Goal: Task Accomplishment & Management: Complete application form

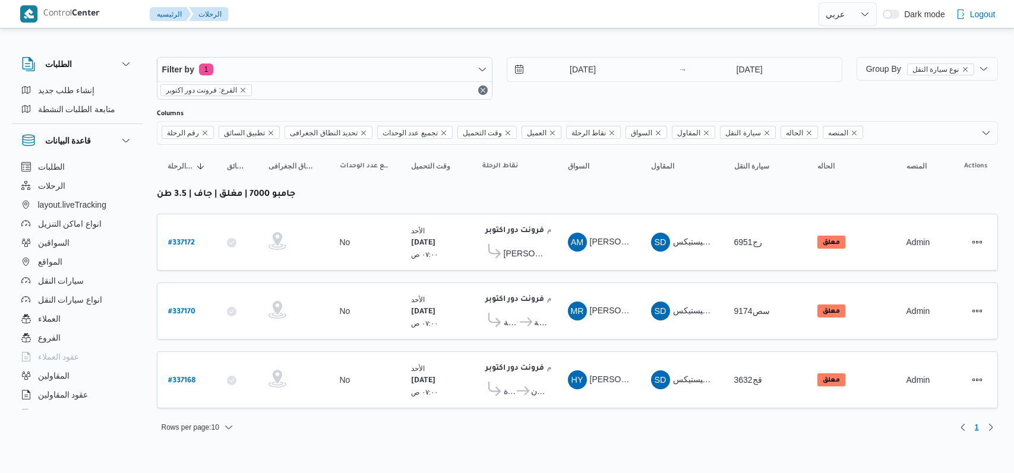
select select "ar"
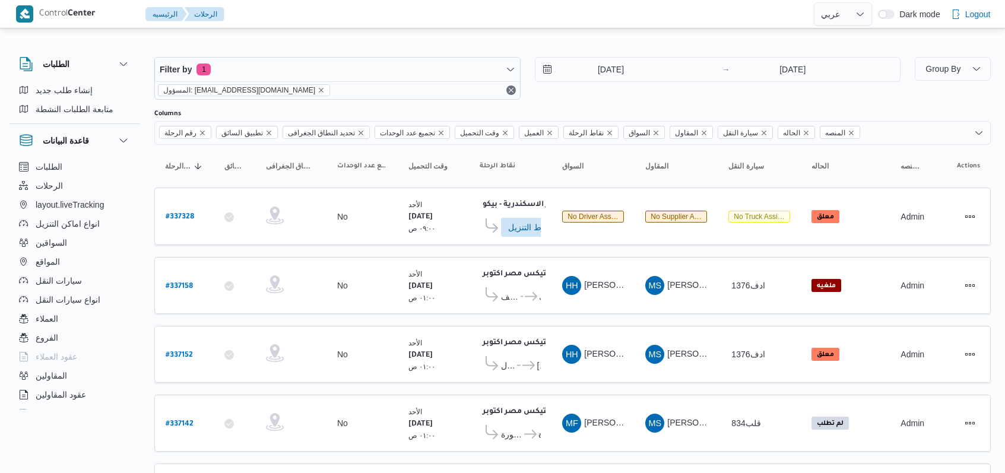
select select "ar"
click at [619, 76] on input "14/9/2025" at bounding box center [603, 70] width 135 height 24
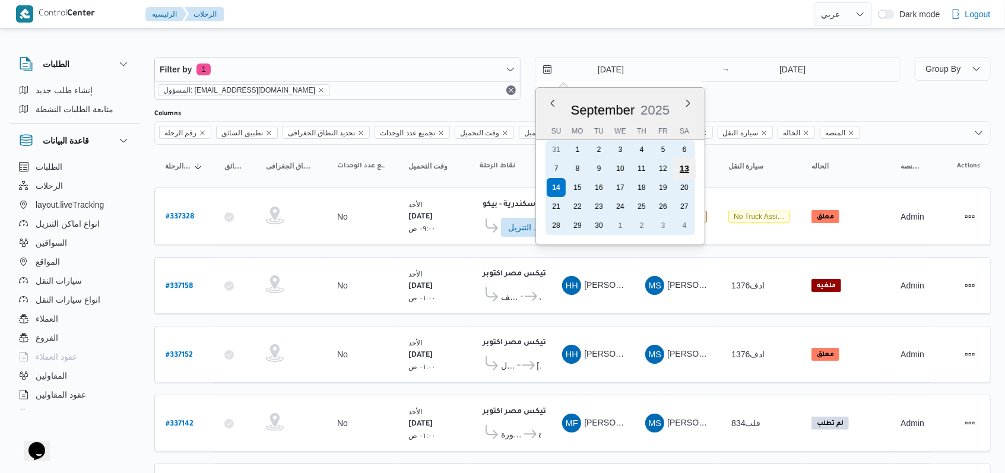
click at [685, 170] on div "13" at bounding box center [684, 168] width 23 height 23
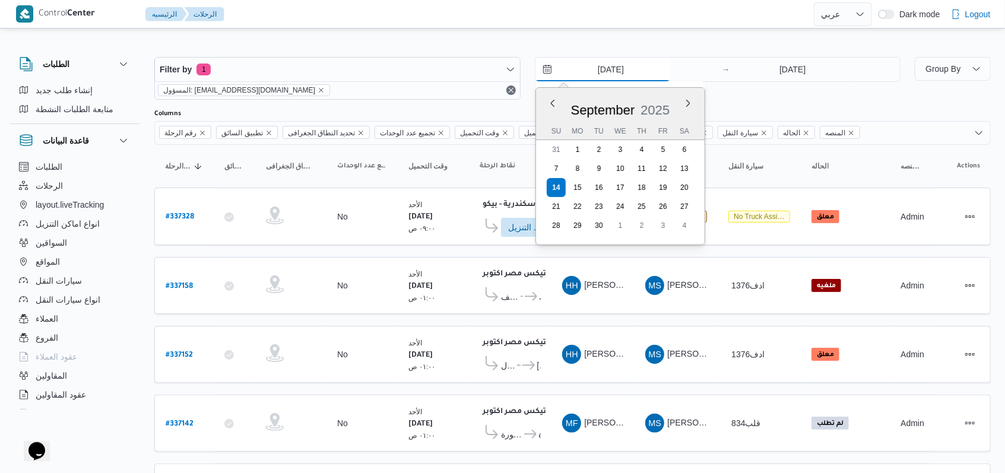
type input "13/9/2025"
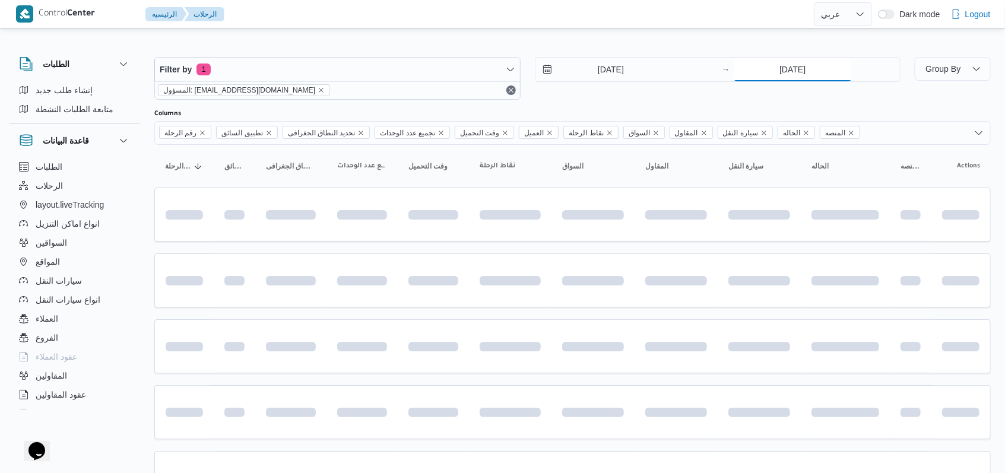
click at [803, 62] on input "14/9/2025" at bounding box center [793, 70] width 118 height 24
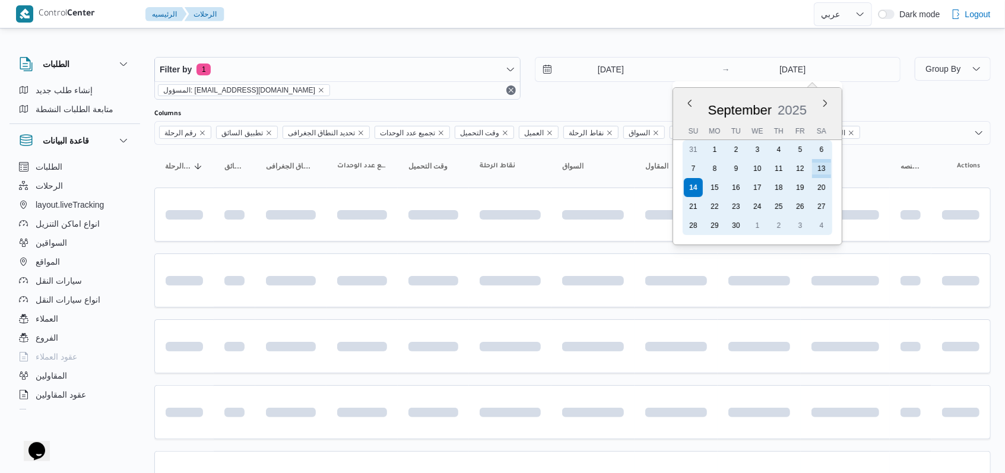
click at [819, 170] on div "13" at bounding box center [821, 168] width 19 height 19
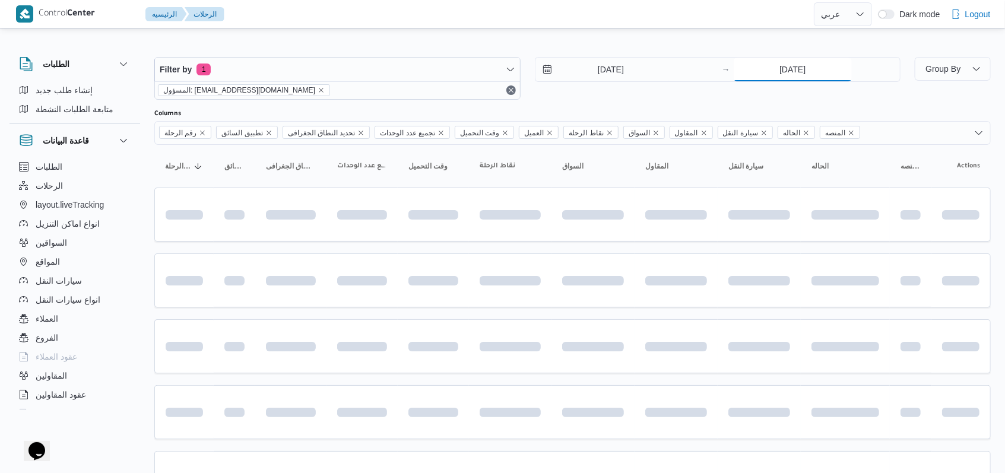
type input "13/9/2025"
click at [621, 91] on div "13/9/2025 → 13/9/2025" at bounding box center [718, 78] width 366 height 43
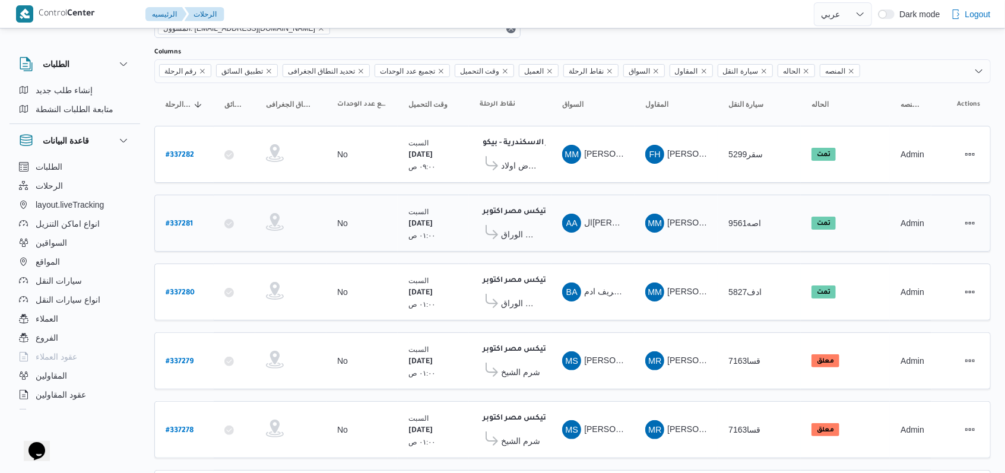
scroll to position [158, 0]
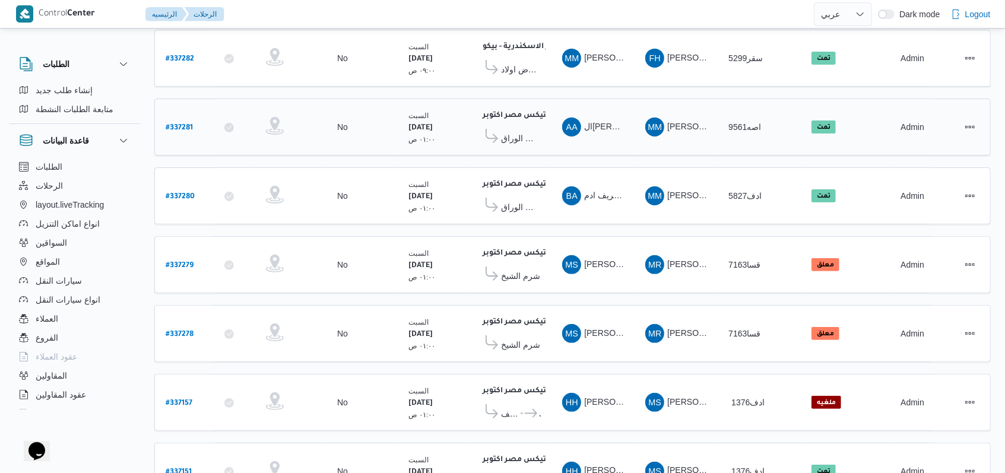
click at [181, 124] on b "# 337281" at bounding box center [179, 128] width 27 height 8
select select "ar"
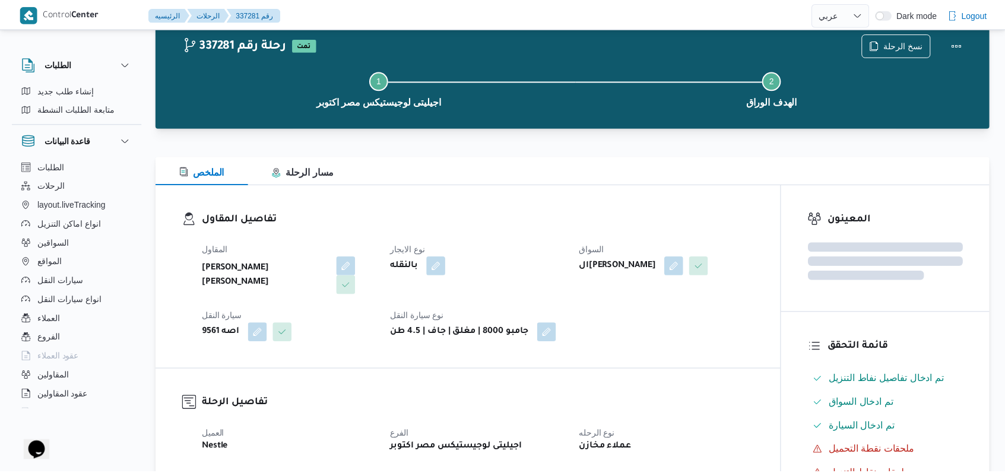
scroll to position [158, 0]
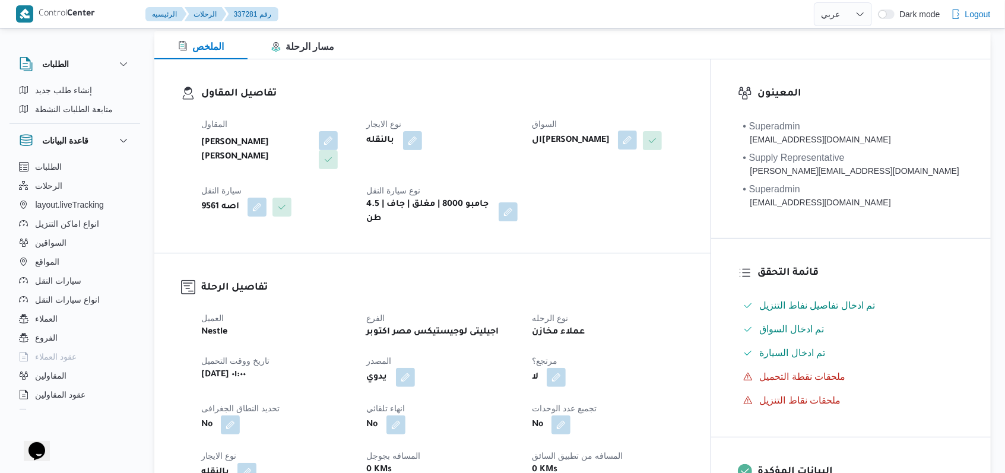
click at [637, 139] on button "button" at bounding box center [627, 140] width 19 height 19
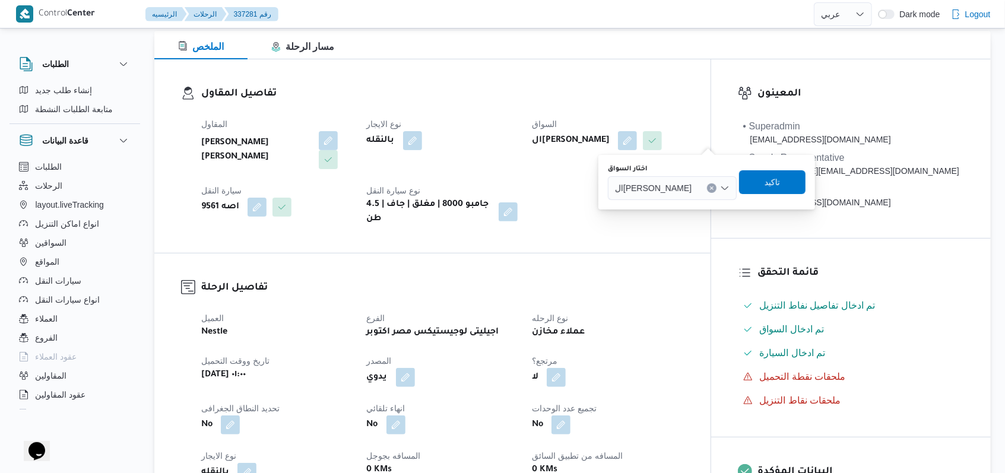
click at [687, 193] on span "النور عبدو محمد عبدالله" at bounding box center [653, 187] width 77 height 13
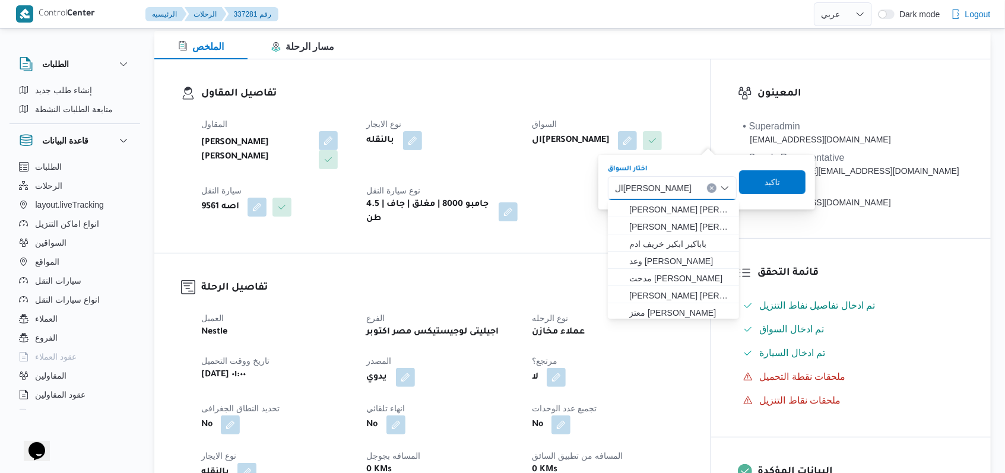
scroll to position [19, 0]
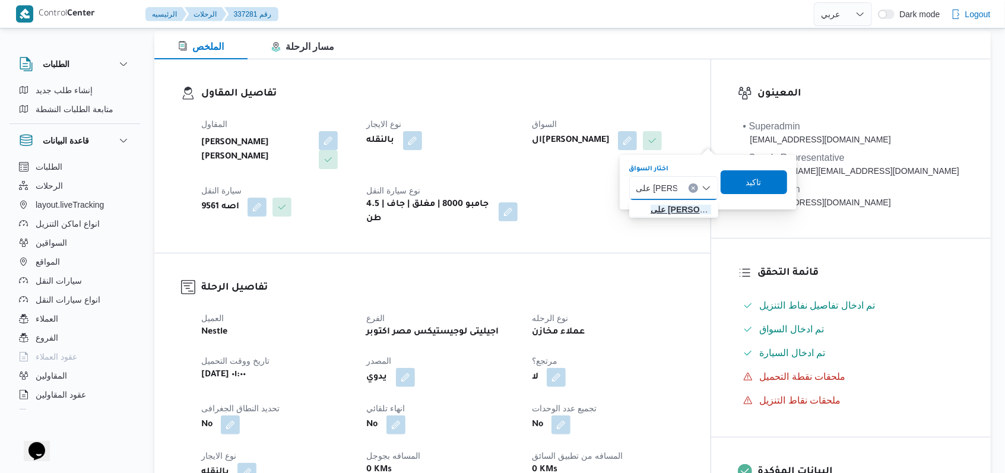
type input "على محمود"
click at [685, 202] on span "على محمود محمد مصطفى" at bounding box center [681, 209] width 61 height 14
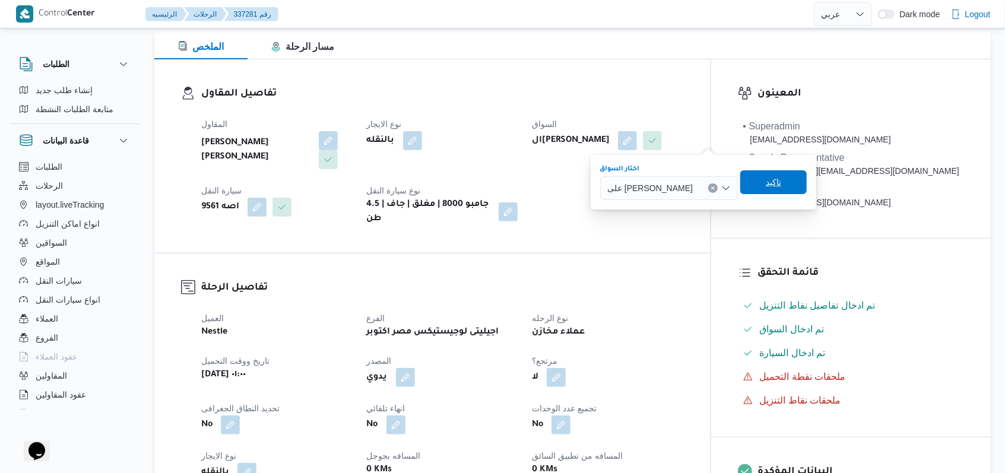
click at [779, 181] on span "تاكيد" at bounding box center [773, 182] width 15 height 14
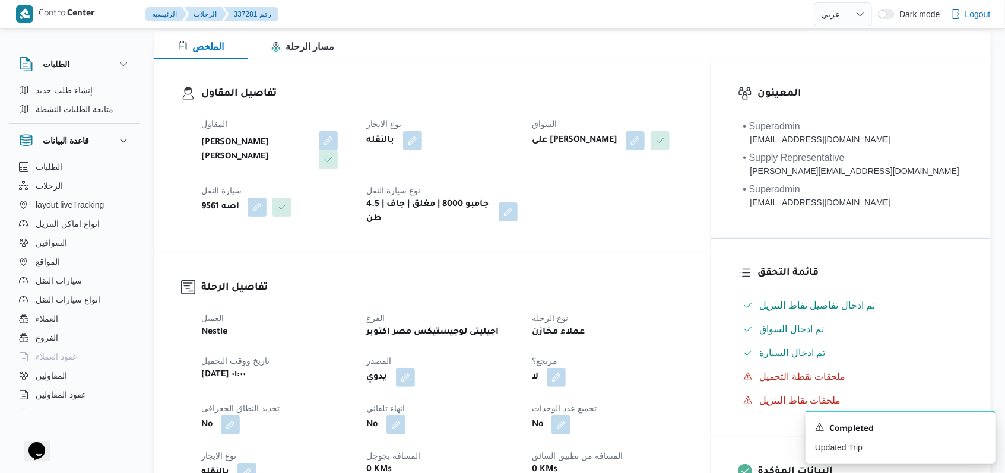
select select "ar"
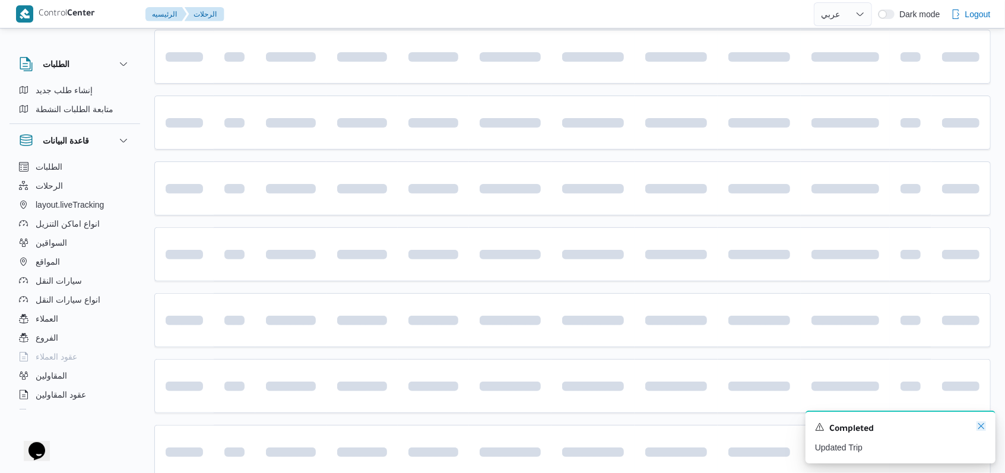
click at [984, 429] on icon "Dismiss toast" at bounding box center [982, 427] width 10 height 10
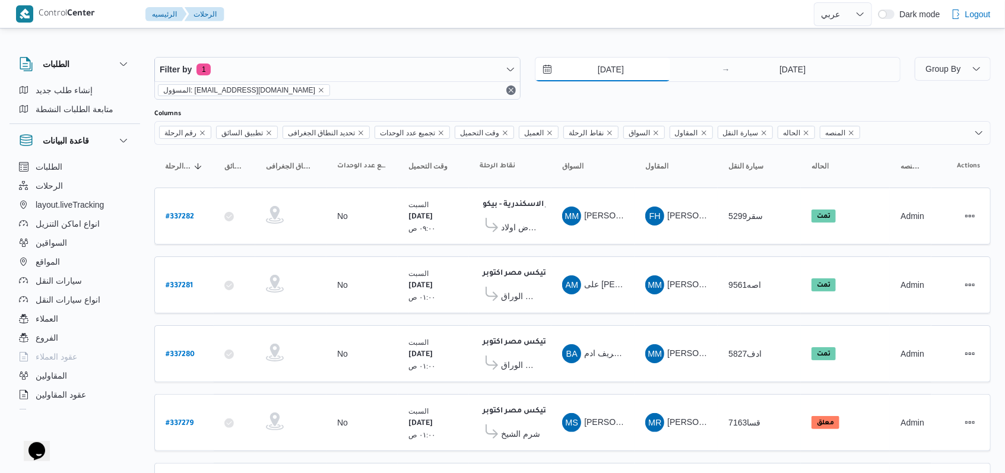
click at [615, 69] on input "13/9/2025" at bounding box center [603, 70] width 135 height 24
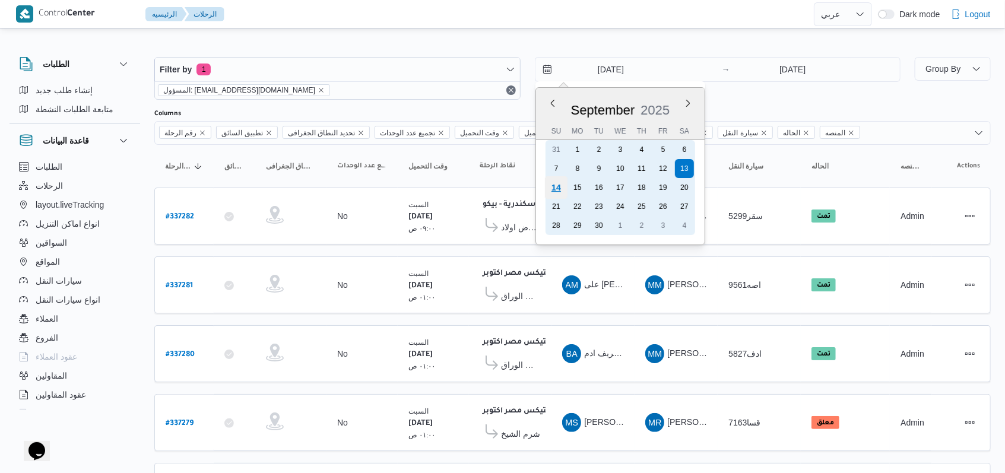
click at [554, 188] on div "14" at bounding box center [555, 187] width 23 height 23
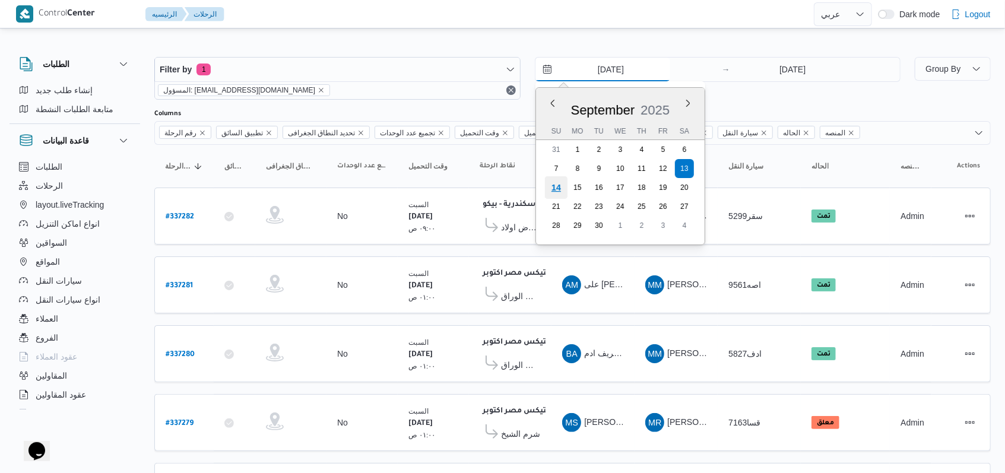
type input "[DATE]"
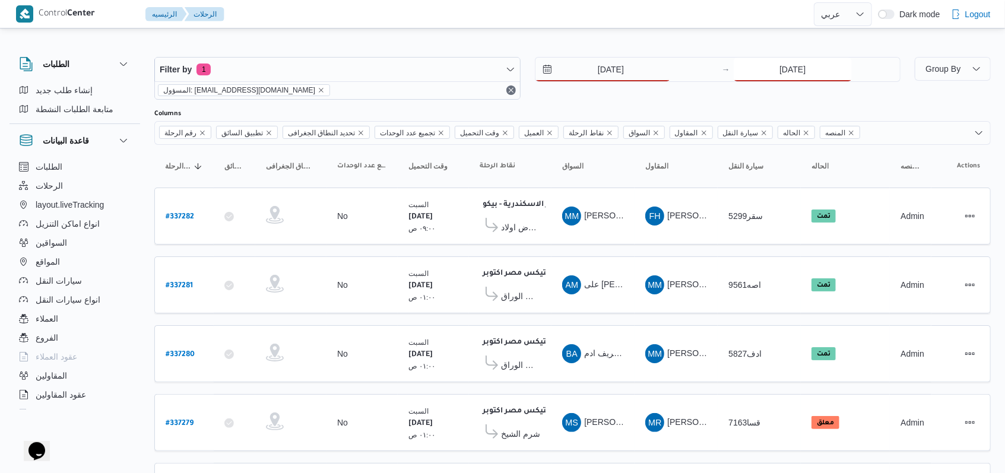
click at [785, 67] on input "13/9/2025" at bounding box center [793, 70] width 118 height 24
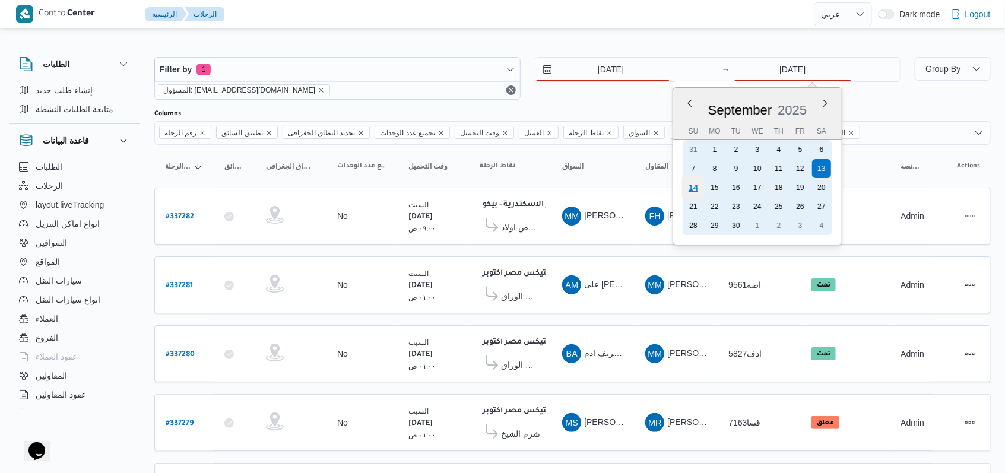
click at [692, 188] on div "14" at bounding box center [693, 187] width 23 height 23
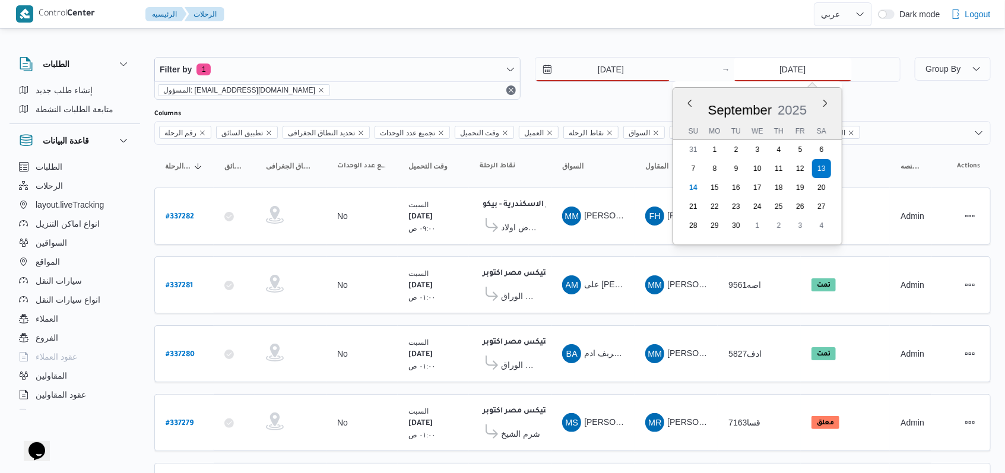
type input "[DATE]"
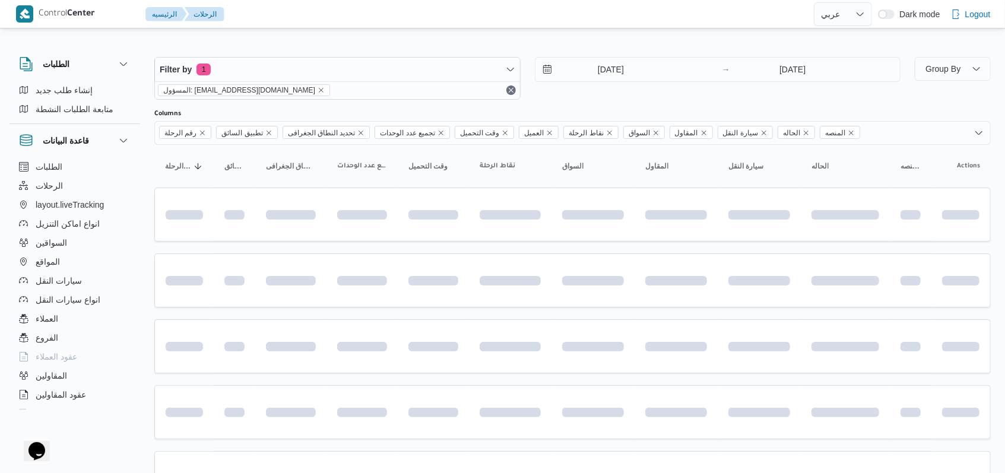
click at [583, 103] on div "Filter by 1 المسؤول: mostafa.elrouby@illa.com.eg 14/9/2025 → 14/9/2025" at bounding box center [527, 78] width 761 height 57
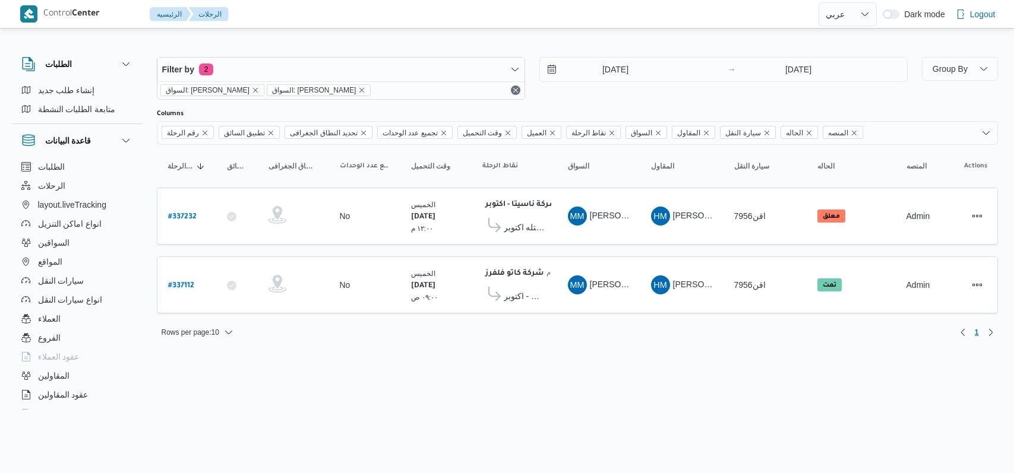
select select "ar"
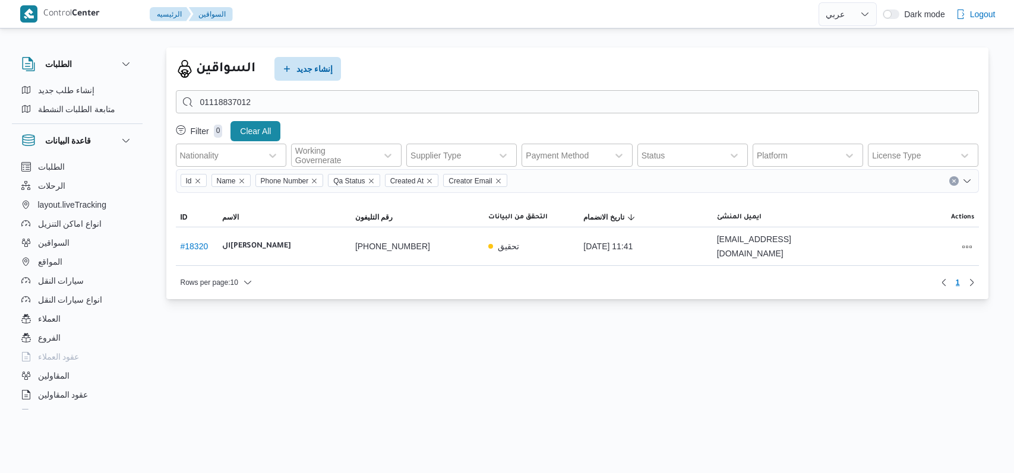
select select "ar"
click at [309, 58] on span "إنشاء جديد" at bounding box center [307, 68] width 67 height 24
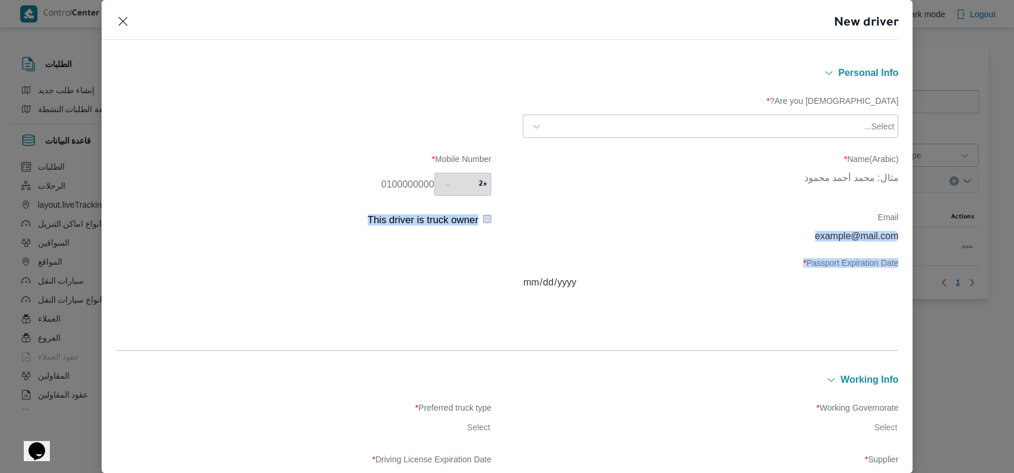
drag, startPoint x: 603, startPoint y: 274, endPoint x: 617, endPoint y: 195, distance: 80.2
click at [603, 244] on div "Are you Egyptian? * Select... Name(Arabic) * Mobile Number * +2 Email This driv…" at bounding box center [507, 203] width 783 height 245
click at [641, 121] on div at bounding box center [705, 127] width 314 height 12
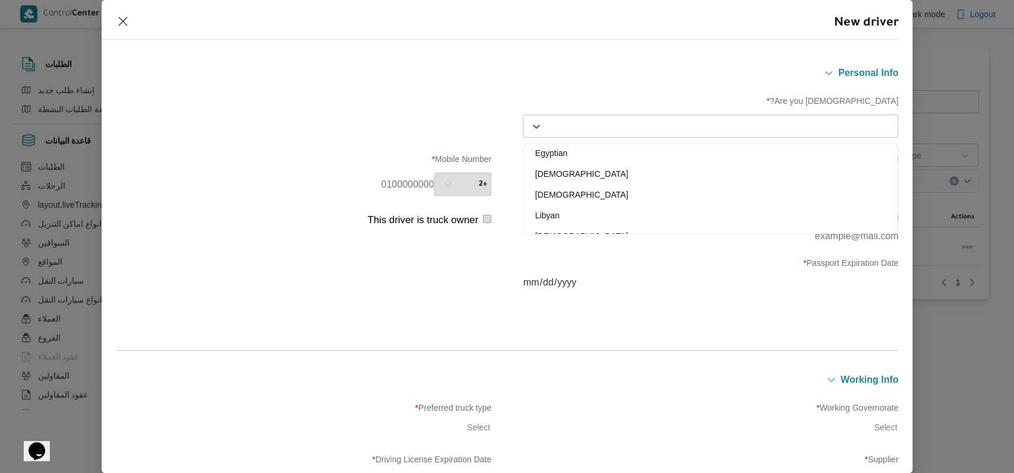
click at [610, 154] on div "Egyptian" at bounding box center [710, 157] width 374 height 21
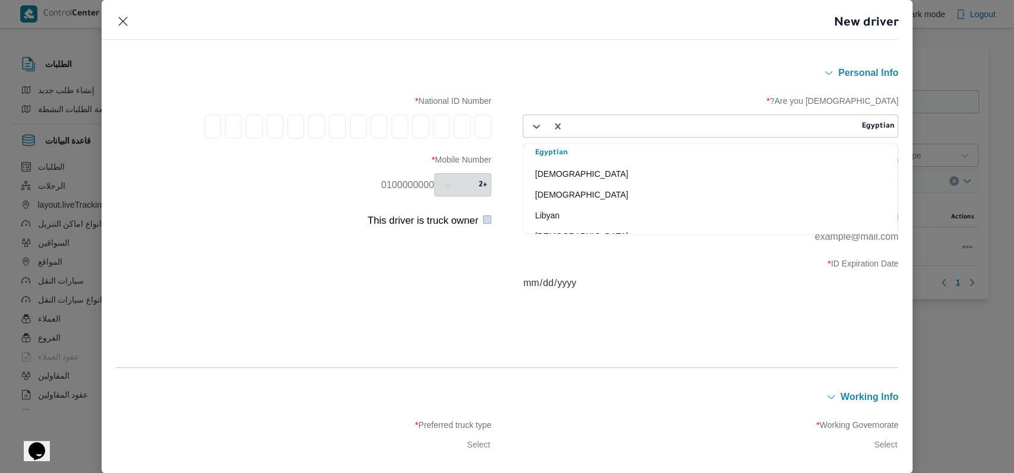
click at [705, 132] on div "Egyptian" at bounding box center [731, 126] width 327 height 17
click at [563, 172] on div "Syrian" at bounding box center [710, 178] width 374 height 21
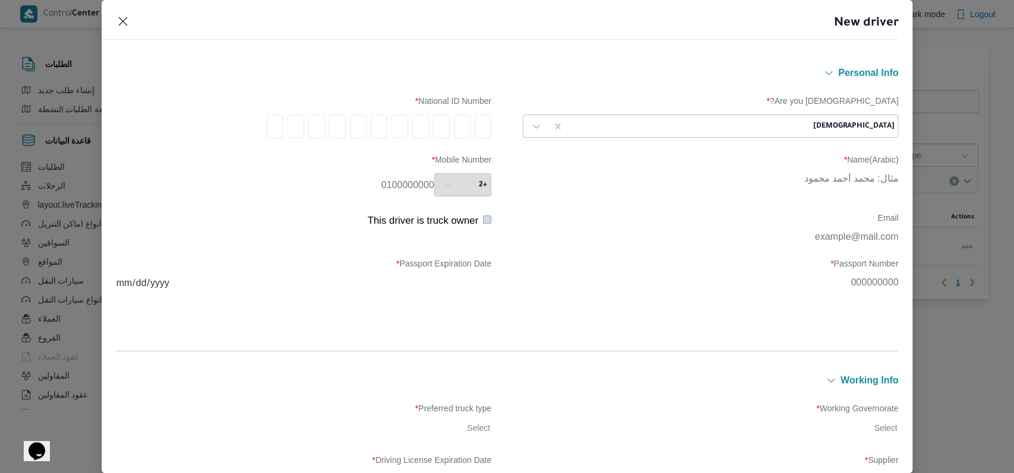
click at [580, 128] on div at bounding box center [689, 127] width 240 height 12
click at [563, 219] on div "Libyan" at bounding box center [710, 220] width 374 height 21
click at [583, 131] on div at bounding box center [718, 127] width 298 height 12
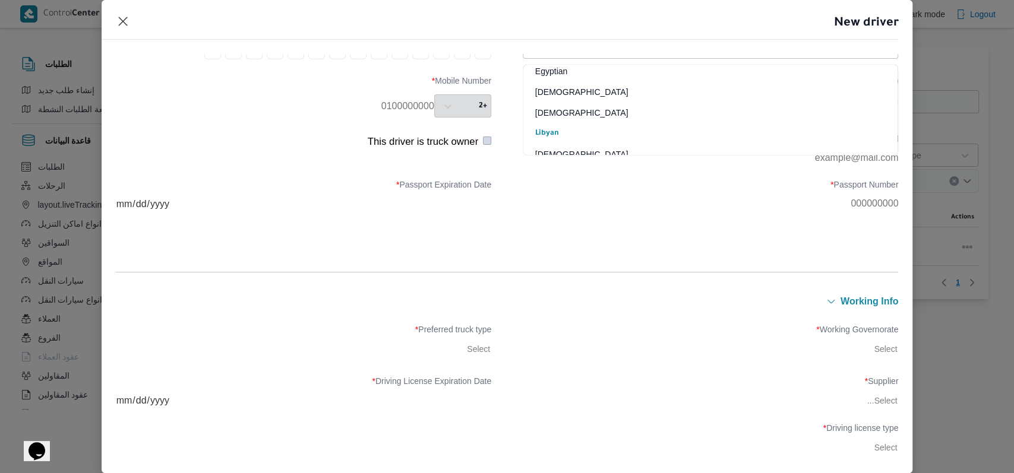
scroll to position [43, 0]
click at [593, 112] on div "Palestinian" at bounding box center [710, 118] width 374 height 21
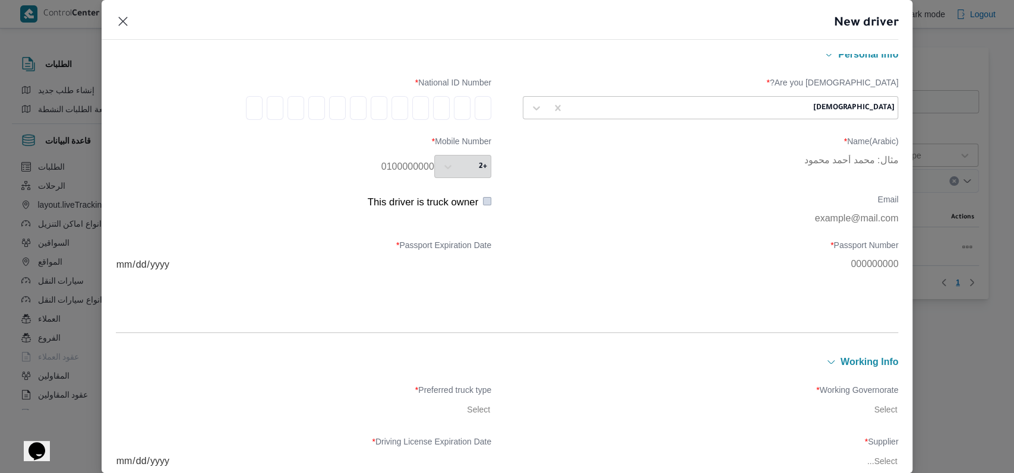
scroll to position [0, 0]
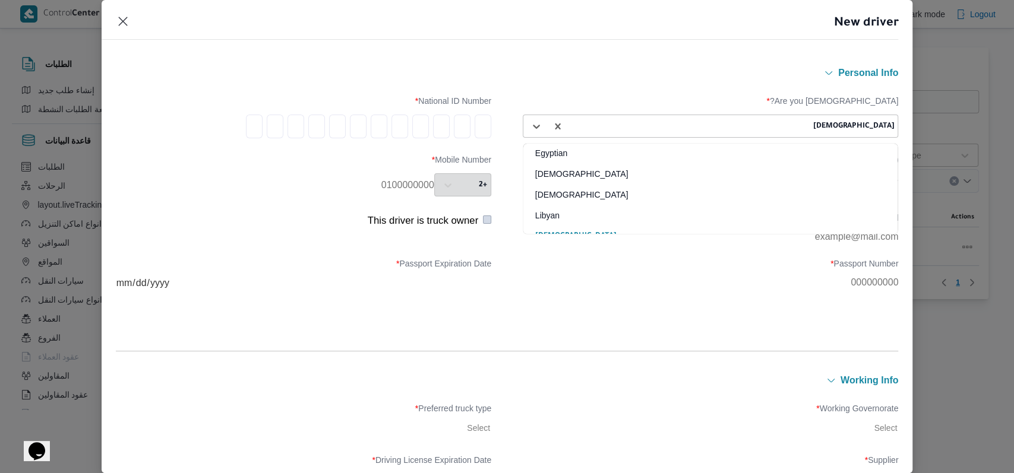
click at [592, 124] on div at bounding box center [689, 127] width 240 height 12
click at [581, 227] on div "Yemeni" at bounding box center [710, 237] width 374 height 21
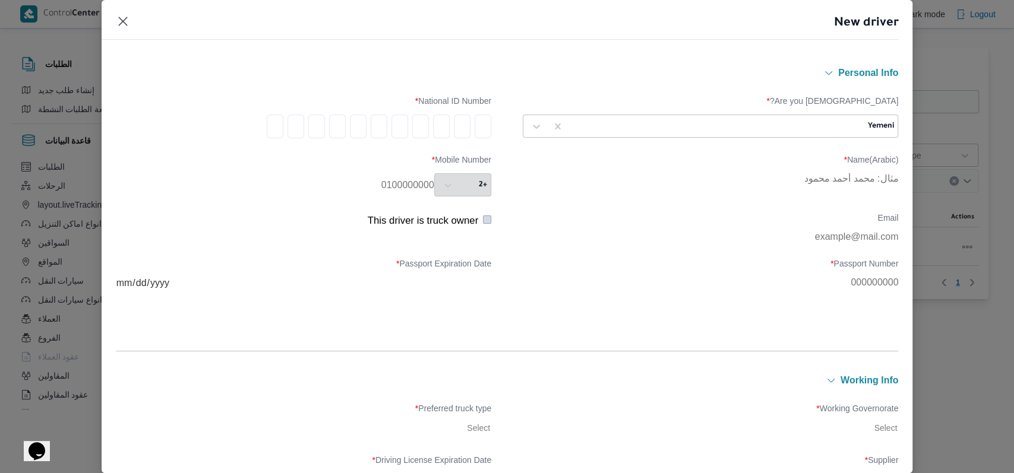
click at [597, 143] on div "Are you Egyptian? * Yemeni National ID Number *" at bounding box center [507, 117] width 783 height 54
click at [599, 134] on div "Yemeni" at bounding box center [731, 126] width 327 height 17
click at [587, 193] on div "Palestinian" at bounding box center [710, 197] width 374 height 21
click at [619, 124] on div at bounding box center [689, 127] width 240 height 12
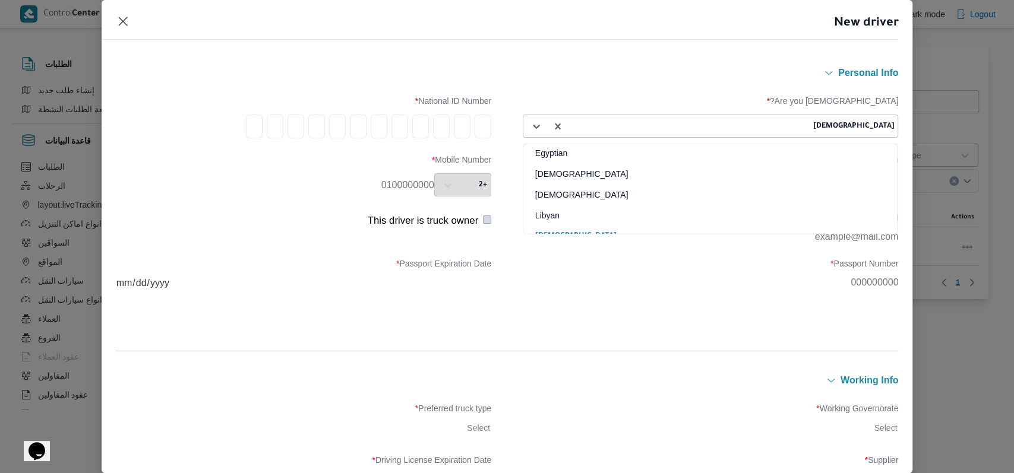
scroll to position [24, 0]
click at [618, 145] on div "Syrian" at bounding box center [710, 154] width 374 height 21
click at [622, 124] on div at bounding box center [689, 127] width 240 height 12
click at [605, 155] on div "Egyptian" at bounding box center [710, 157] width 374 height 21
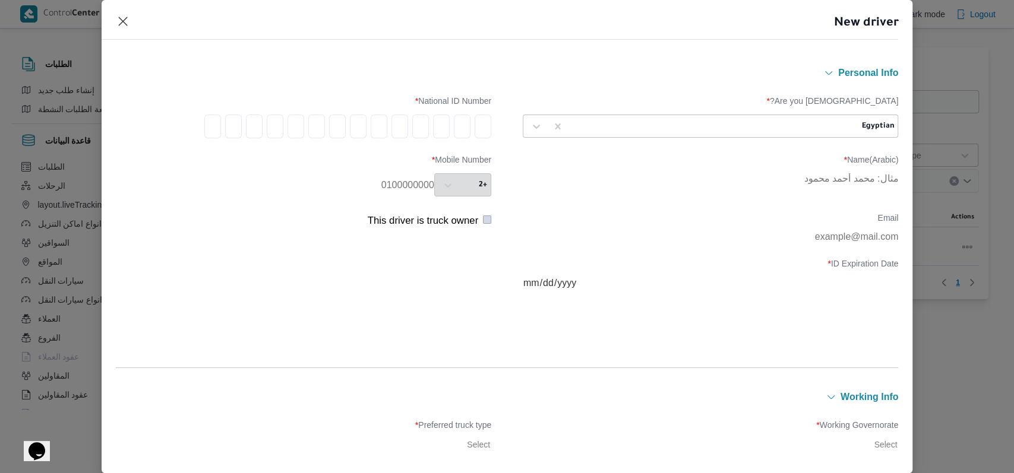
click at [649, 124] on div at bounding box center [713, 127] width 289 height 12
click at [573, 195] on div "Sudanian" at bounding box center [710, 199] width 374 height 21
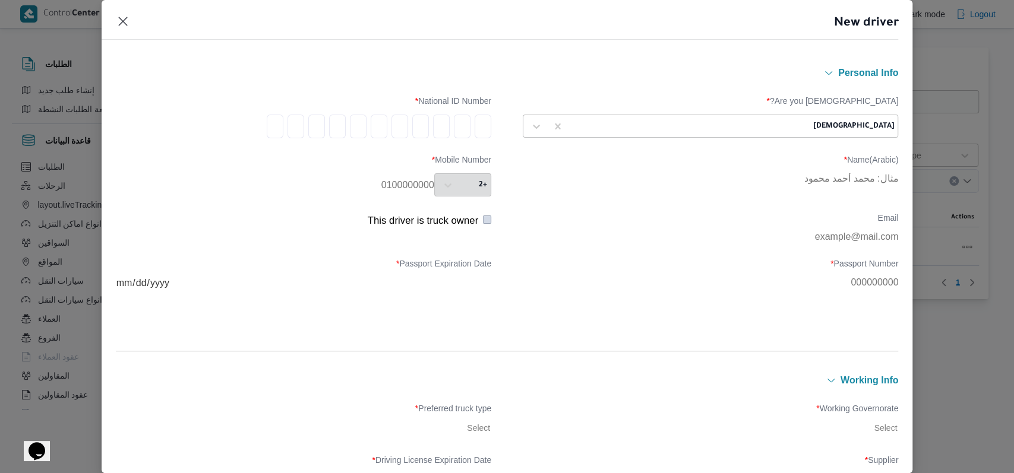
type input "2"
type input "0"
type input "2"
type input "4"
type input "2"
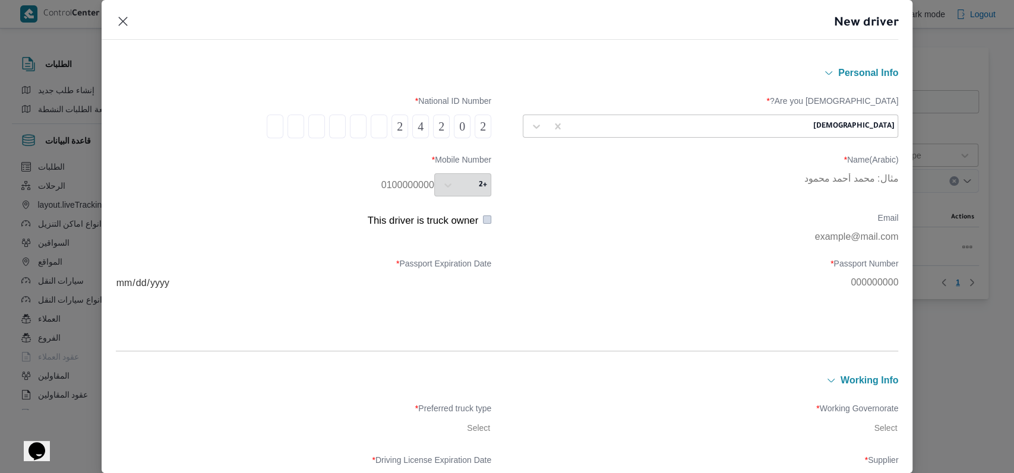
type input "7"
type input "8"
type input "6"
type input "8"
type input "5"
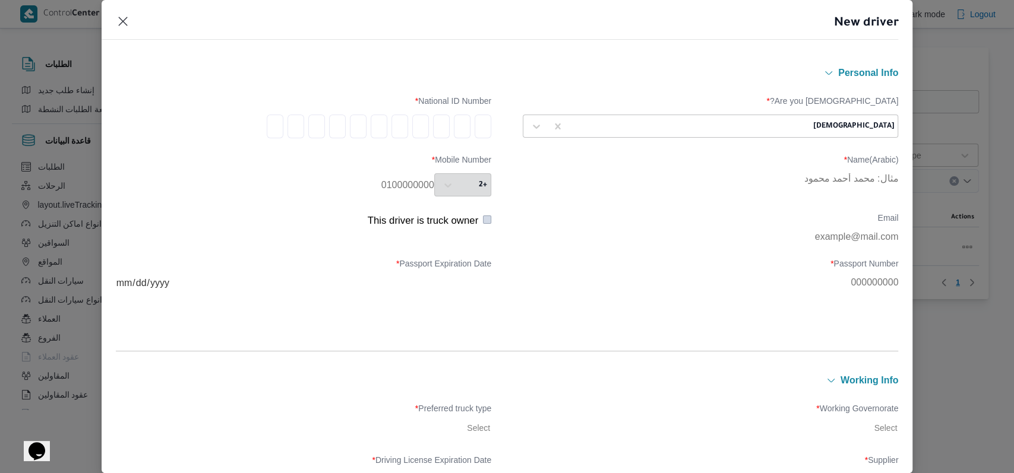
type input "2"
type input "0"
type input "2"
type input "3"
type input "0"
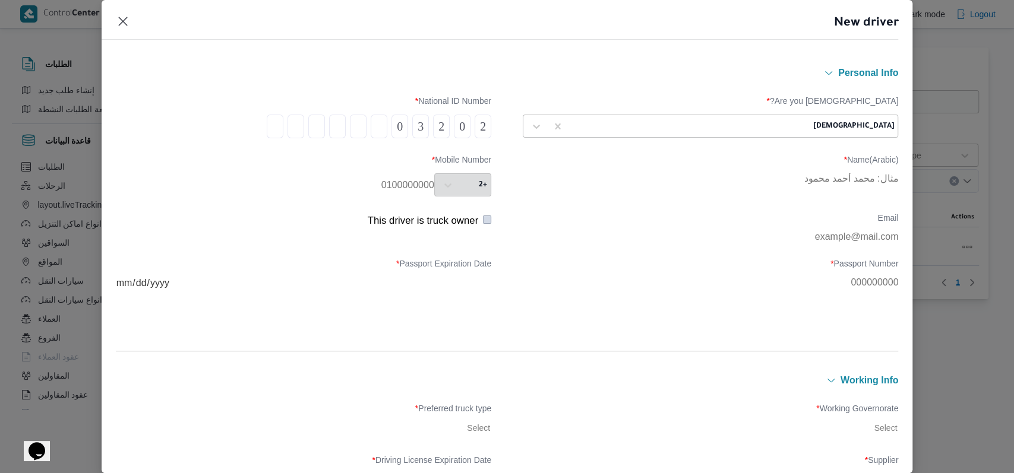
type input "9"
type input "4"
type input "6"
type input "1"
type input "2"
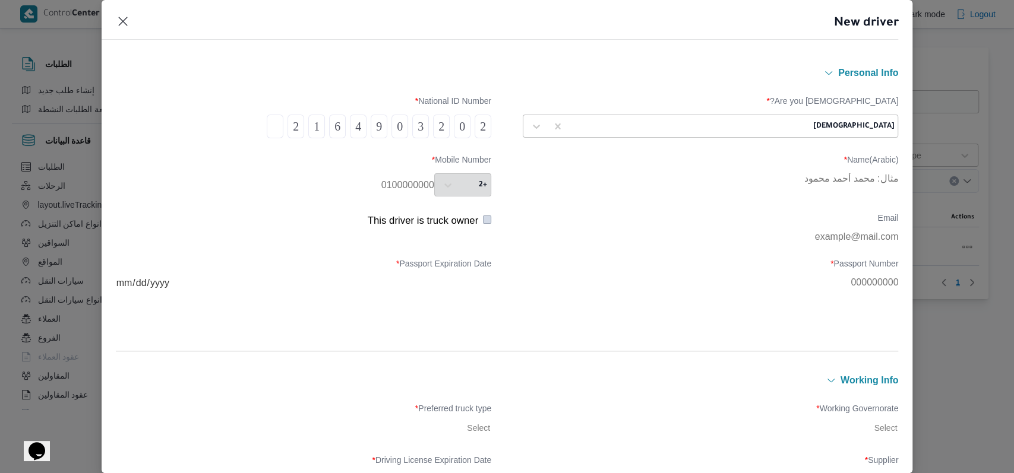
type input "1"
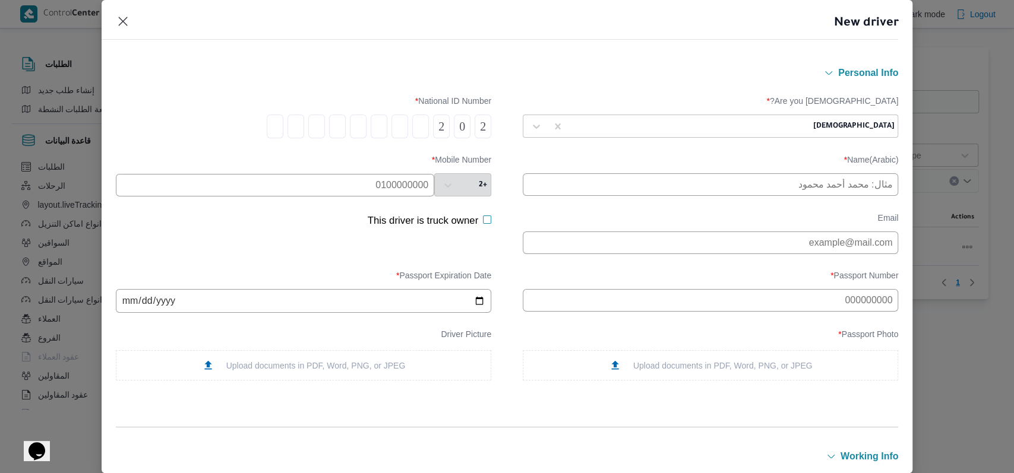
type input "3"
type input "9"
type input "4"
type input "6"
type input "1"
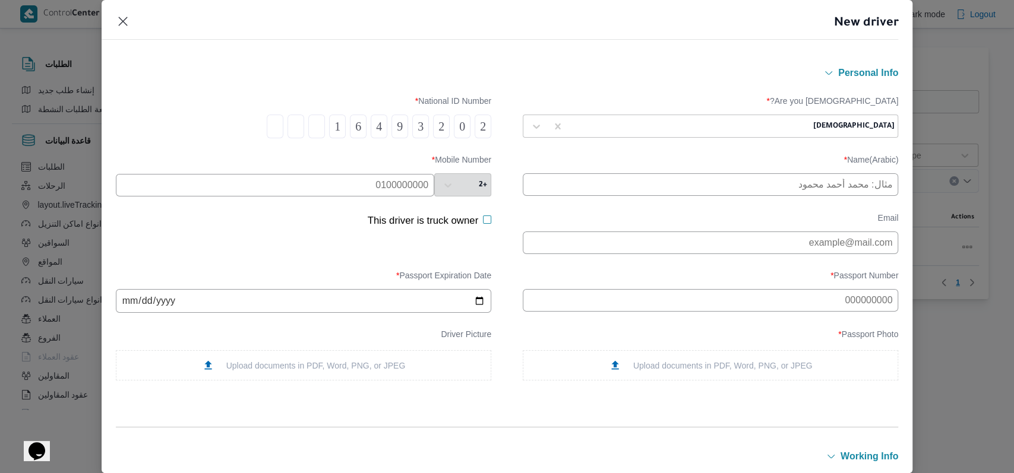
type input "2"
type input "1"
type input "3"
click at [574, 196] on input "text" at bounding box center [710, 184] width 375 height 23
type input "على محمود محمد مصطفى"
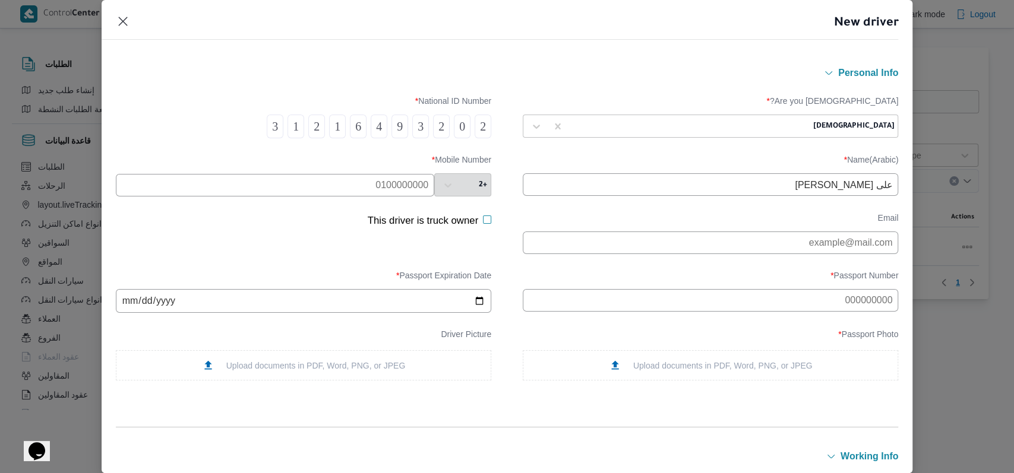
click at [295, 182] on input "text" at bounding box center [275, 185] width 318 height 23
type input "01206443039"
click at [660, 302] on input "text" at bounding box center [710, 300] width 375 height 23
type input "00278685"
click at [125, 309] on input "date" at bounding box center [303, 301] width 375 height 24
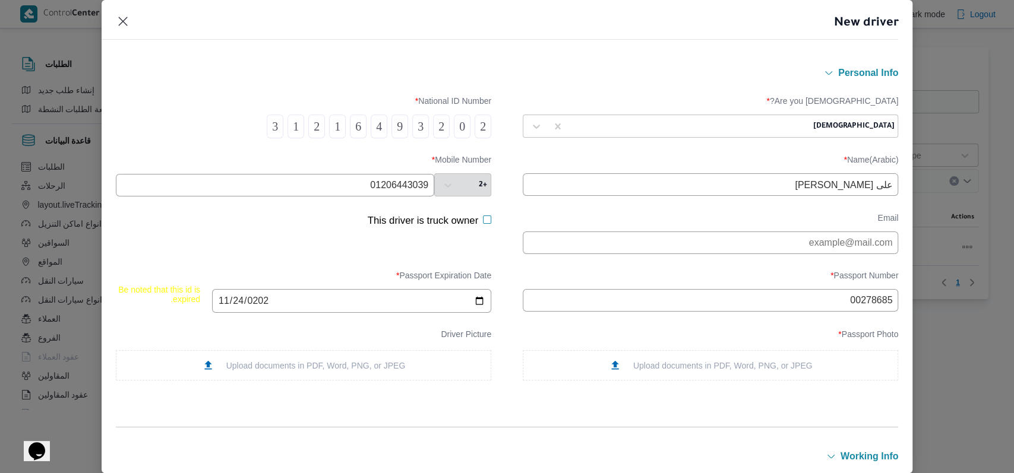
type input "2029-11-24"
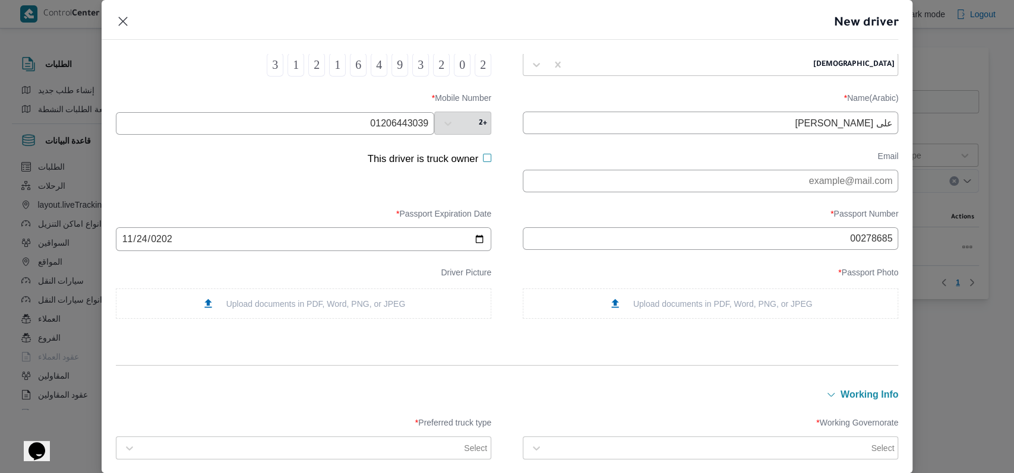
scroll to position [158, 0]
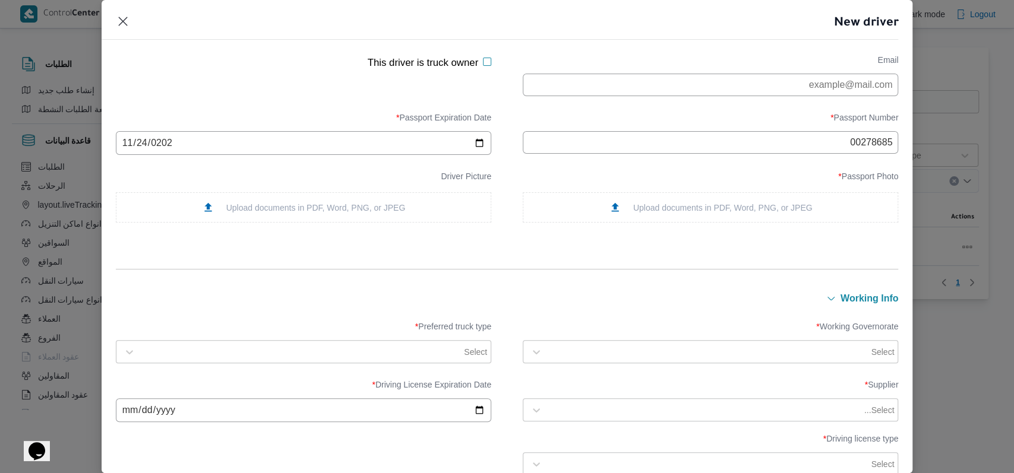
click at [660, 213] on div "Upload documents in PDF, Word, PNG, or JPEG" at bounding box center [711, 207] width 204 height 12
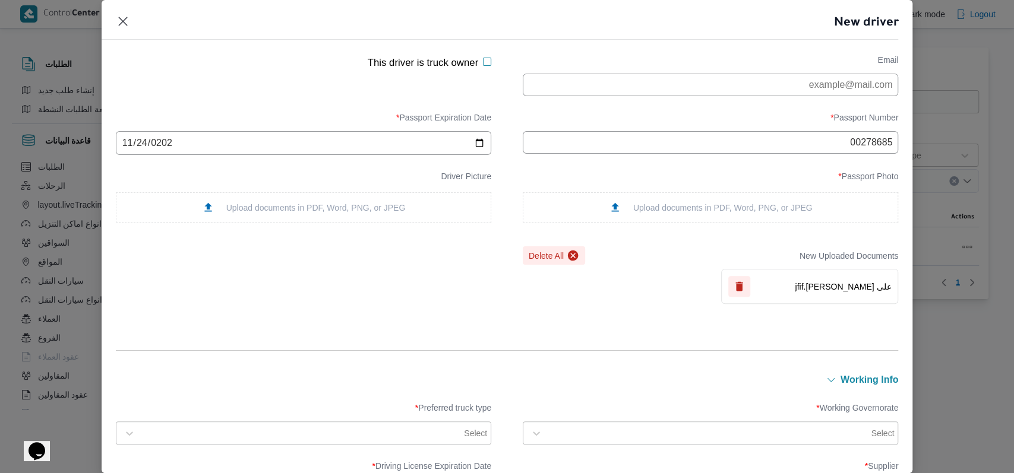
click at [349, 212] on div "Upload documents in PDF, Word, PNG, or JPEG" at bounding box center [304, 207] width 204 height 12
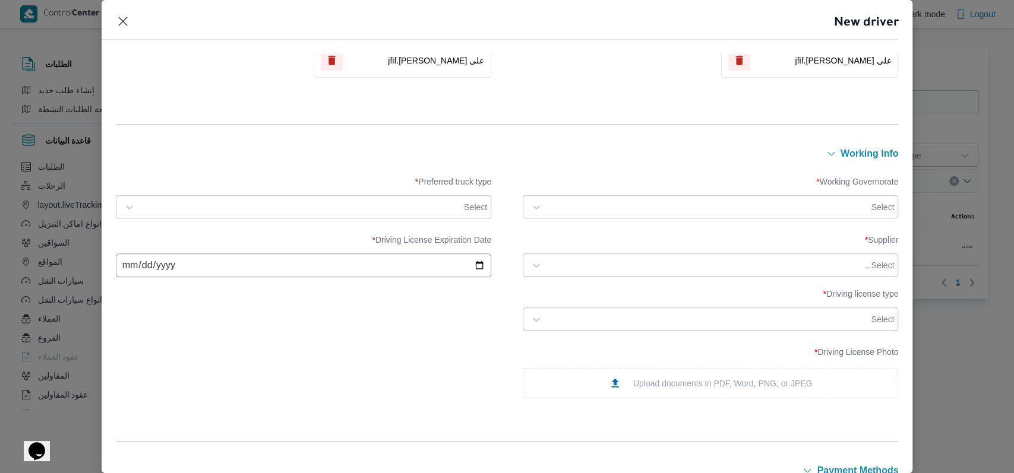
scroll to position [395, 0]
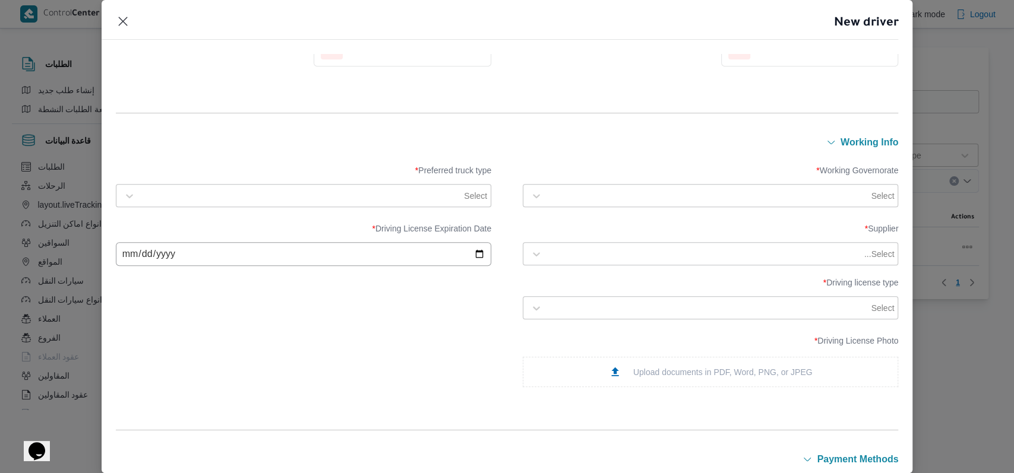
click at [597, 201] on div "Select" at bounding box center [721, 196] width 348 height 17
type input "الجيز"
click at [575, 224] on div "الجيزة" at bounding box center [710, 225] width 350 height 14
click at [404, 191] on div at bounding box center [301, 196] width 321 height 12
click at [181, 271] on div "Jumbo" at bounding box center [303, 266] width 350 height 14
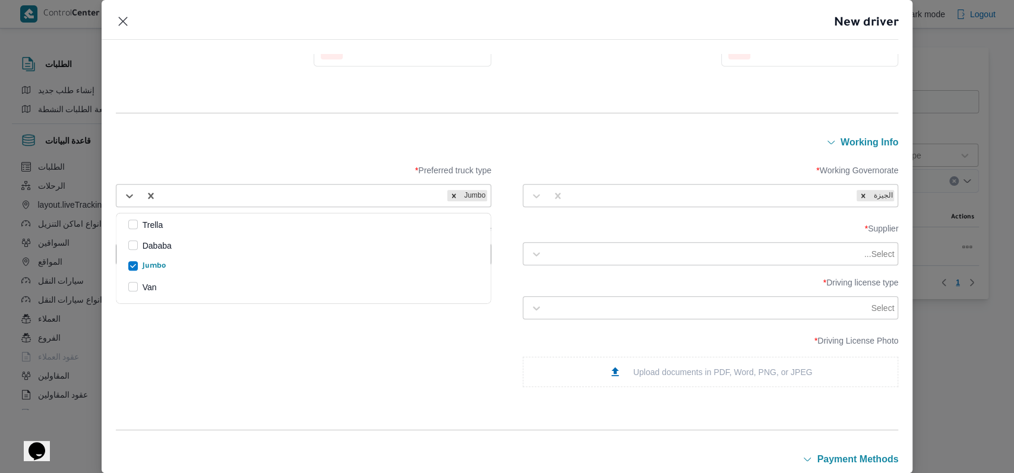
click at [527, 128] on form "Personal Info Are you Egyptian? * Sudanian National ID Number * 2 0 2 3 9 4 6 1…" at bounding box center [507, 228] width 783 height 1116
click at [616, 249] on div at bounding box center [705, 254] width 314 height 12
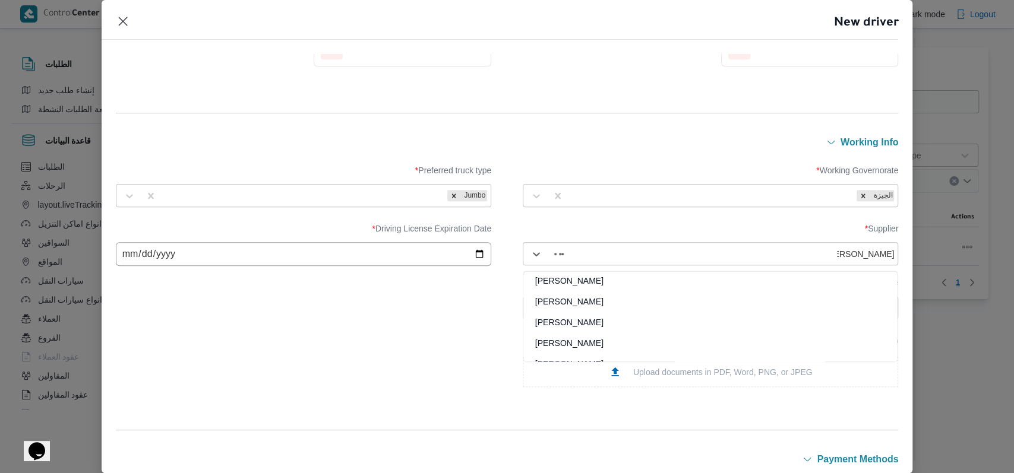
type input "مصطفى ممدو"
click at [631, 286] on div "مصطفى ممدوح محمود عبدالهادى" at bounding box center [710, 285] width 374 height 21
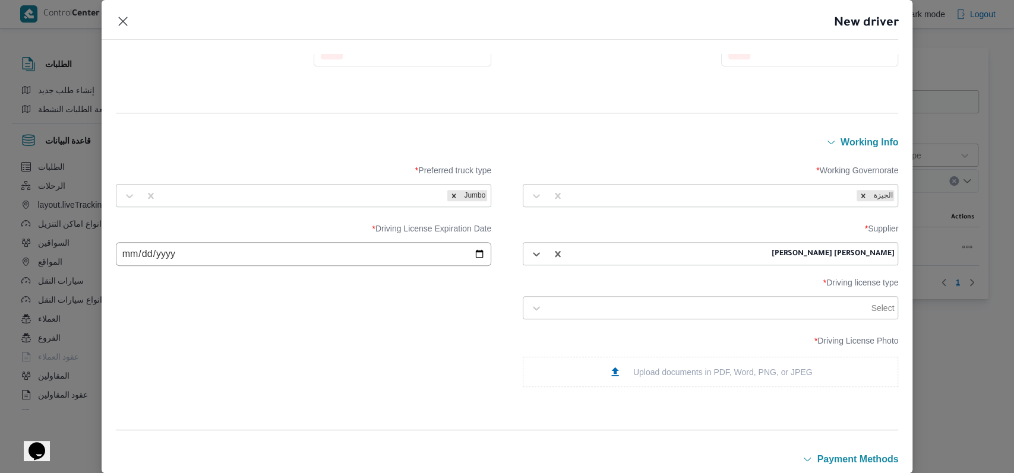
click at [129, 261] on input "date" at bounding box center [303, 254] width 375 height 24
type input "2029-11-24"
click at [327, 338] on div "Driving License Photo * Upload documents in PDF, Word, PNG, or JPEG" at bounding box center [507, 361] width 783 height 63
click at [722, 316] on div "Select" at bounding box center [721, 308] width 348 height 17
click at [562, 360] on div "ثانية" at bounding box center [710, 360] width 374 height 21
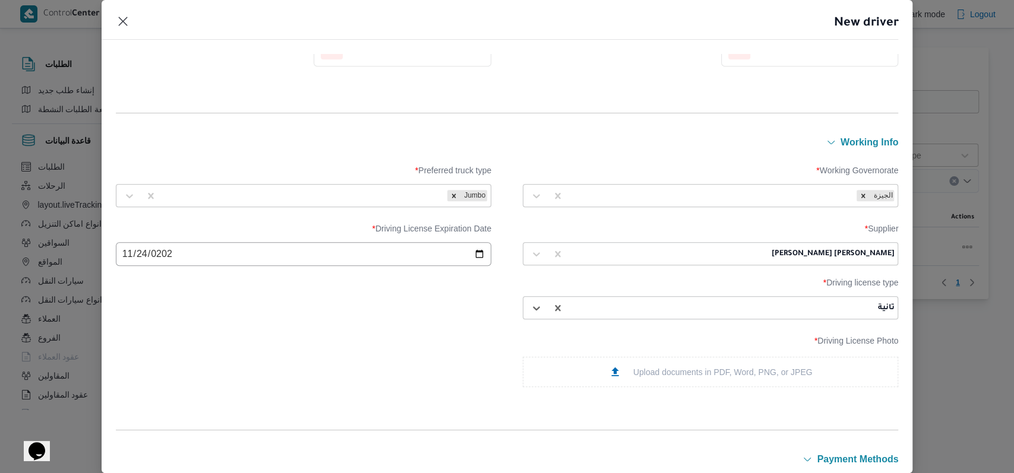
click at [641, 366] on div "Upload documents in PDF, Word, PNG, or JPEG" at bounding box center [710, 372] width 375 height 30
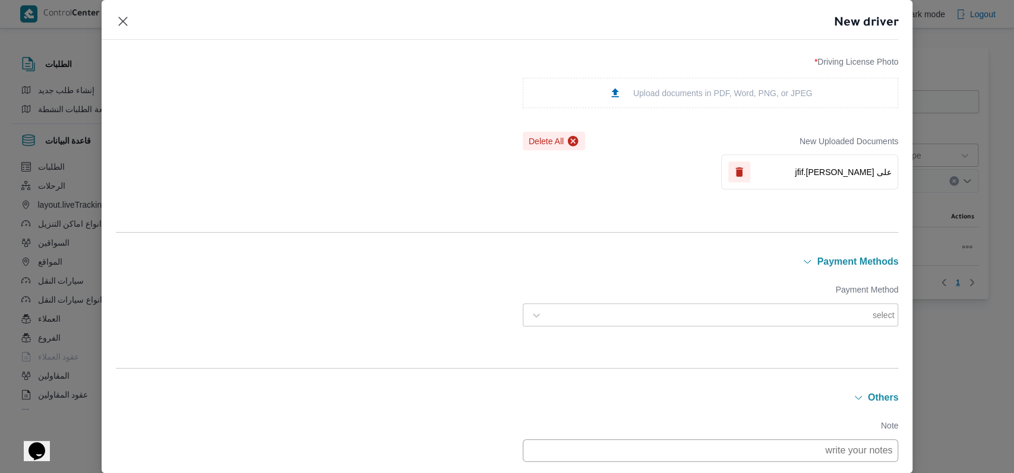
scroll to position [789, 0]
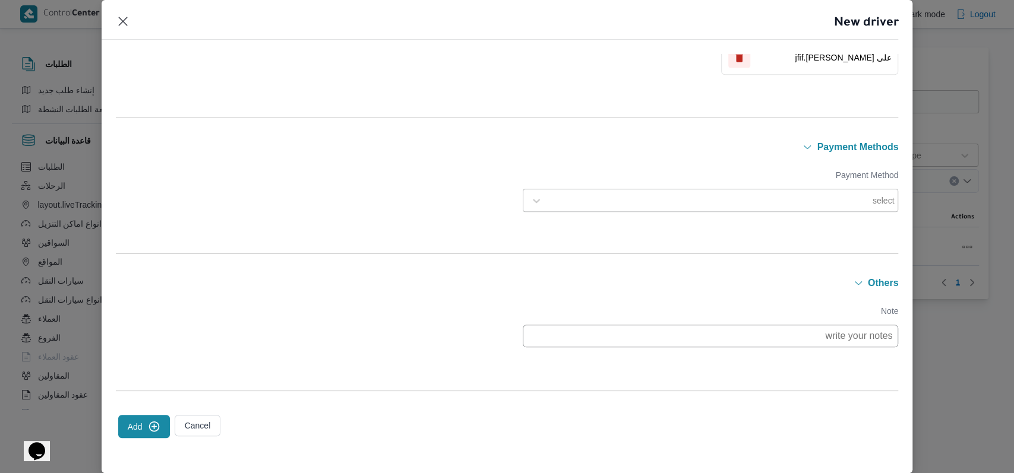
click at [133, 434] on button "Add" at bounding box center [144, 426] width 52 height 23
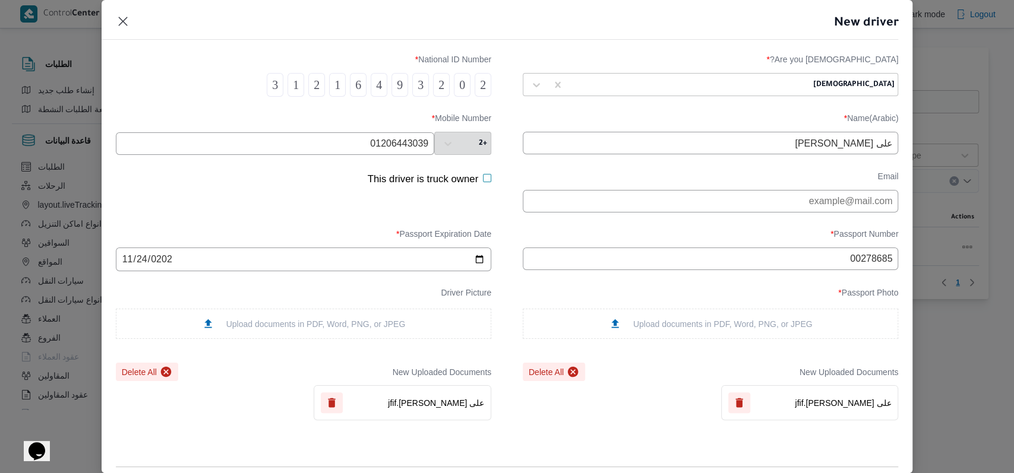
scroll to position [0, 0]
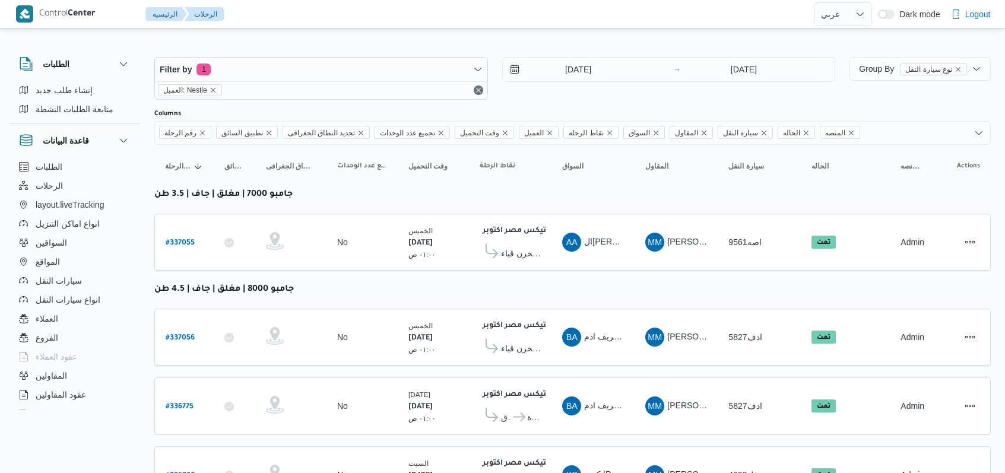
select select "ar"
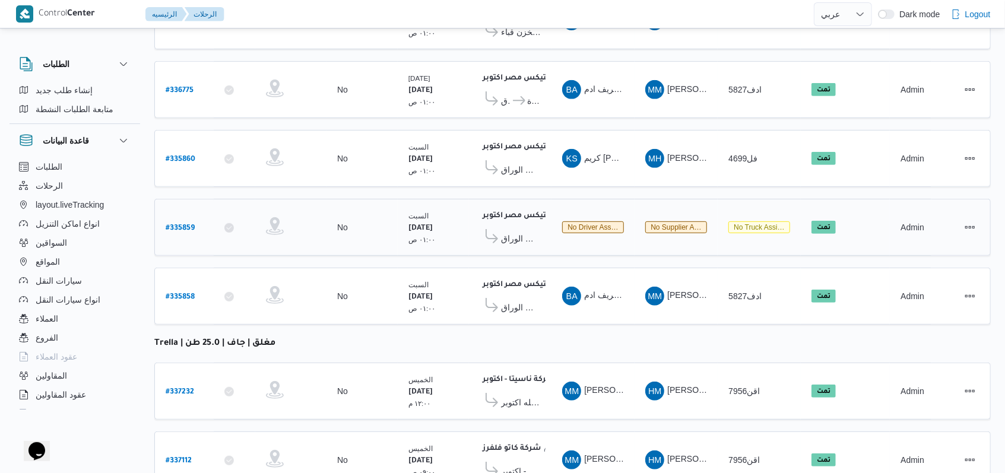
click at [179, 224] on b "# 335859" at bounding box center [180, 228] width 29 height 8
select select "ar"
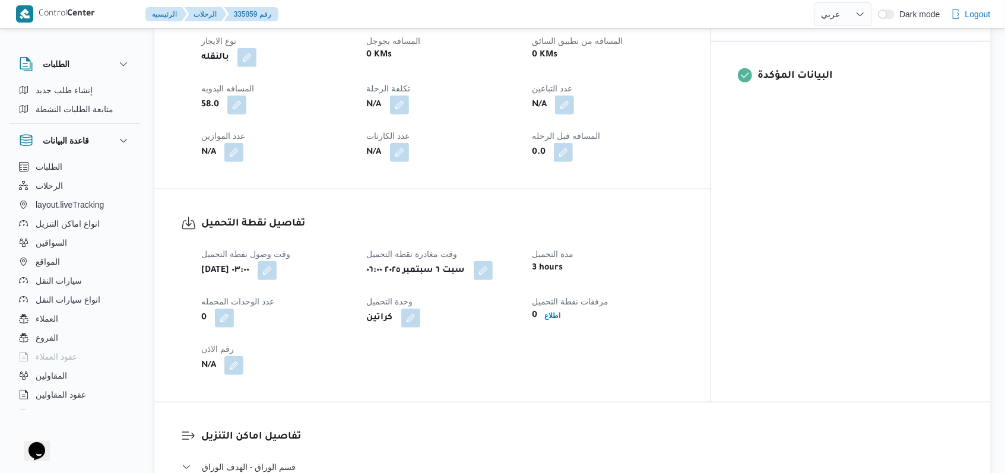
scroll to position [79, 0]
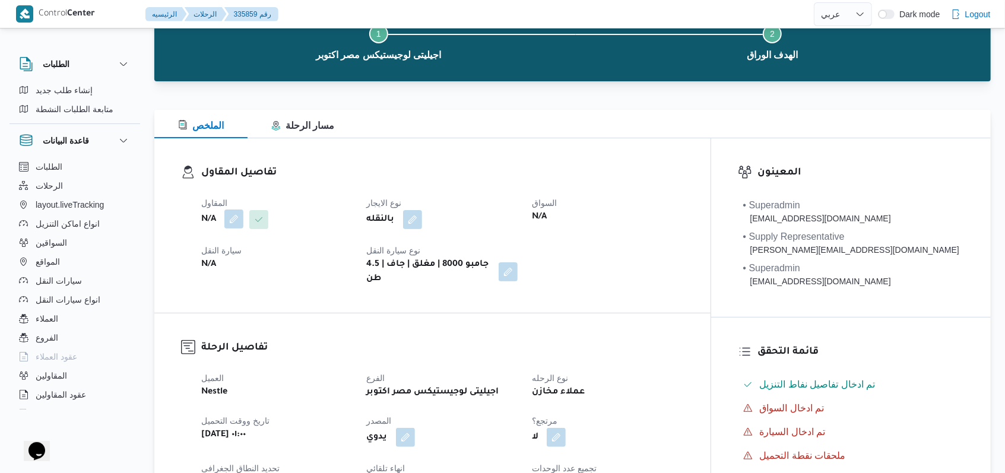
click at [243, 219] on button "button" at bounding box center [233, 219] width 19 height 19
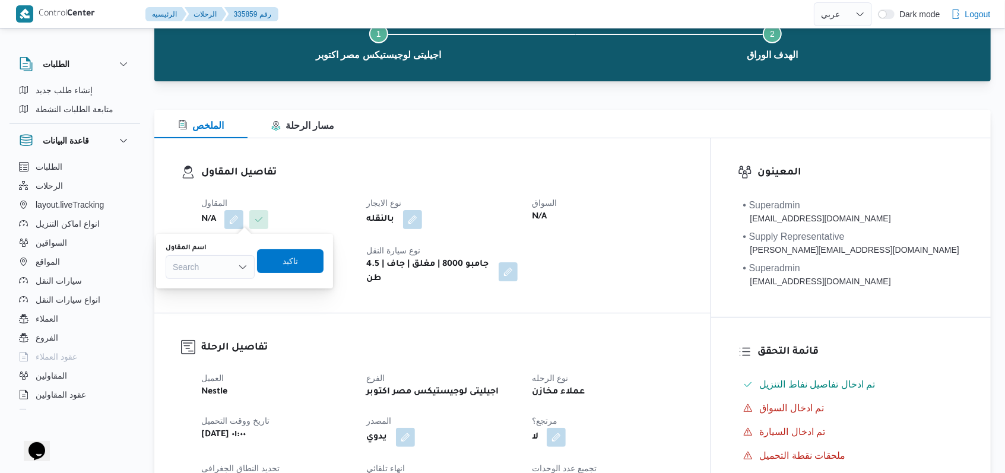
click at [229, 264] on div "Search" at bounding box center [210, 267] width 89 height 24
type input "ص"
type input "مصطفى ممدو"
click at [231, 287] on span "مصطفى ممدو ح محمود عبدالهادى" at bounding box center [217, 288] width 71 height 14
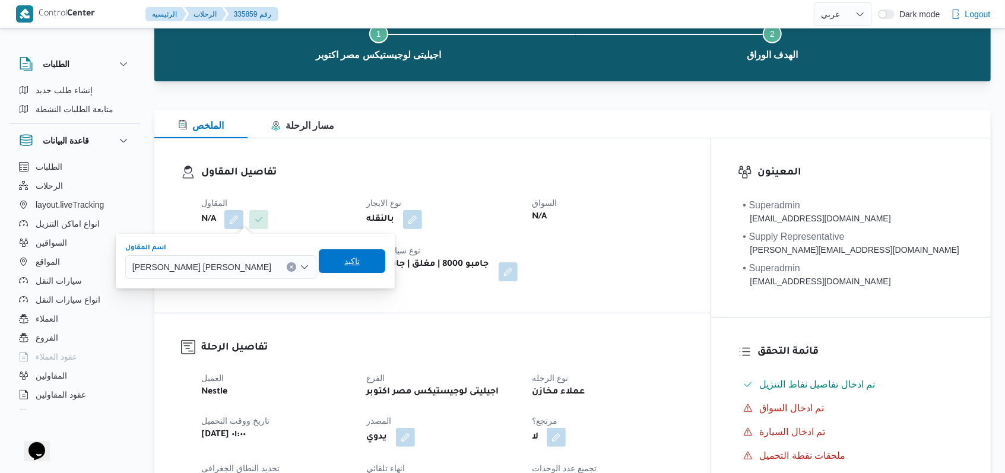
click at [340, 259] on span "تاكيد" at bounding box center [352, 261] width 67 height 24
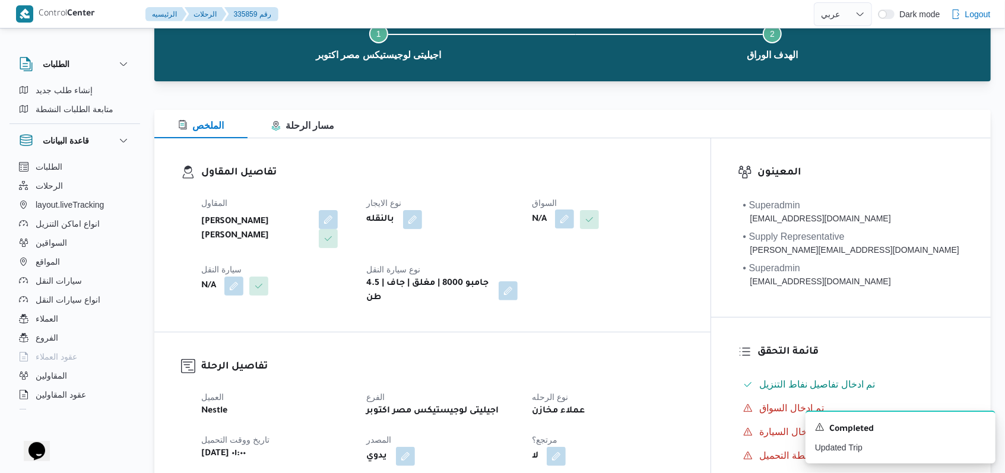
click at [574, 221] on button "button" at bounding box center [564, 219] width 19 height 19
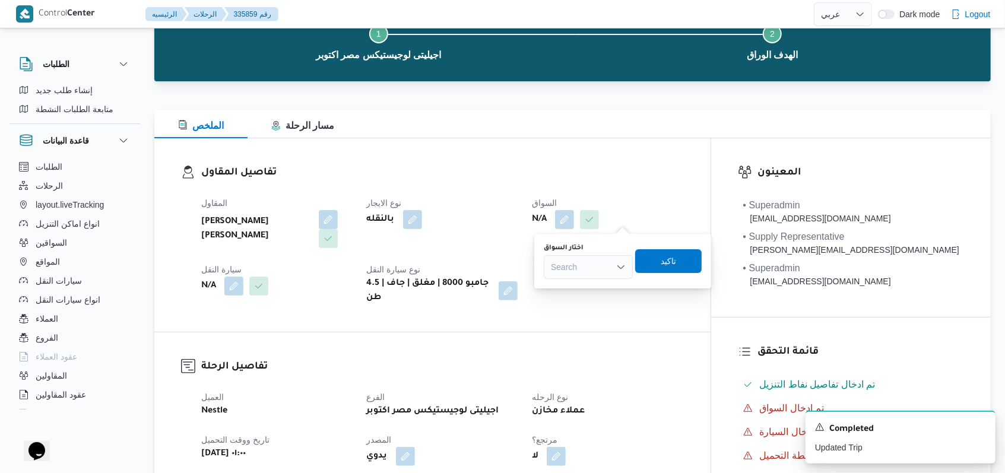
click at [596, 265] on div "Search" at bounding box center [588, 267] width 89 height 24
type input "على محمود"
click at [599, 291] on span "على محمود محمد مصطفى" at bounding box center [595, 288] width 61 height 14
click at [689, 266] on span "تاكيد" at bounding box center [688, 261] width 15 height 14
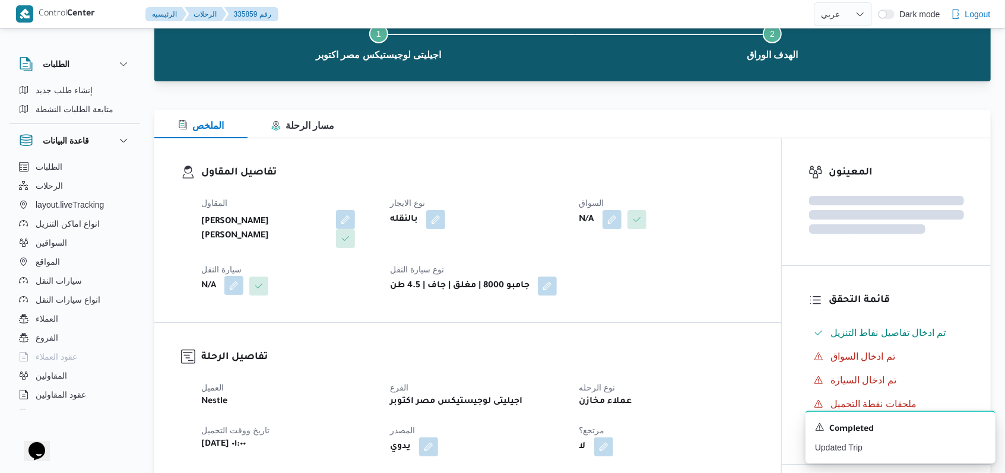
click at [239, 286] on button "button" at bounding box center [233, 285] width 19 height 19
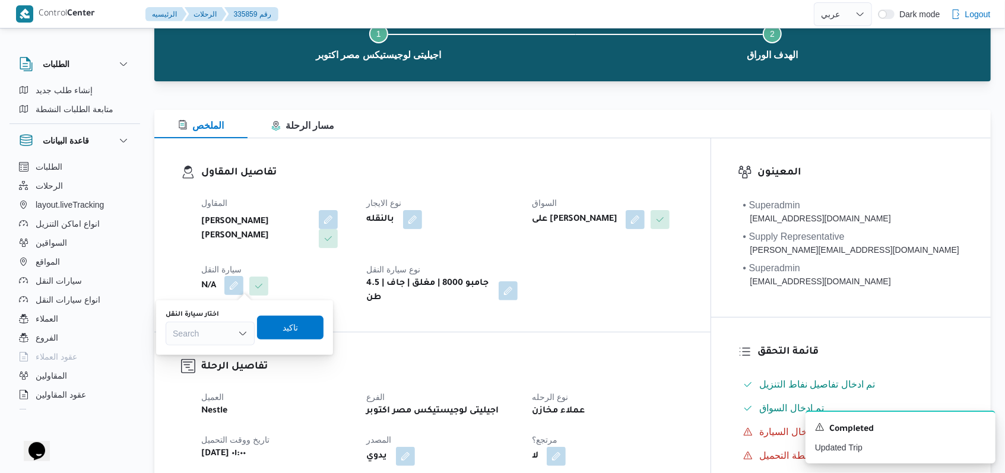
click at [239, 286] on button "button" at bounding box center [233, 285] width 19 height 19
click at [228, 331] on div "Search" at bounding box center [210, 334] width 89 height 24
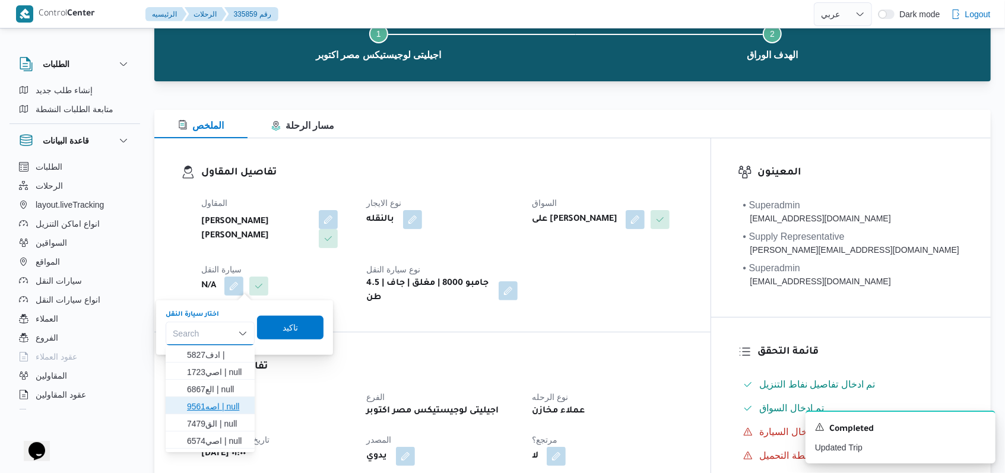
click at [227, 398] on span "اصه9561 | null" at bounding box center [210, 406] width 80 height 19
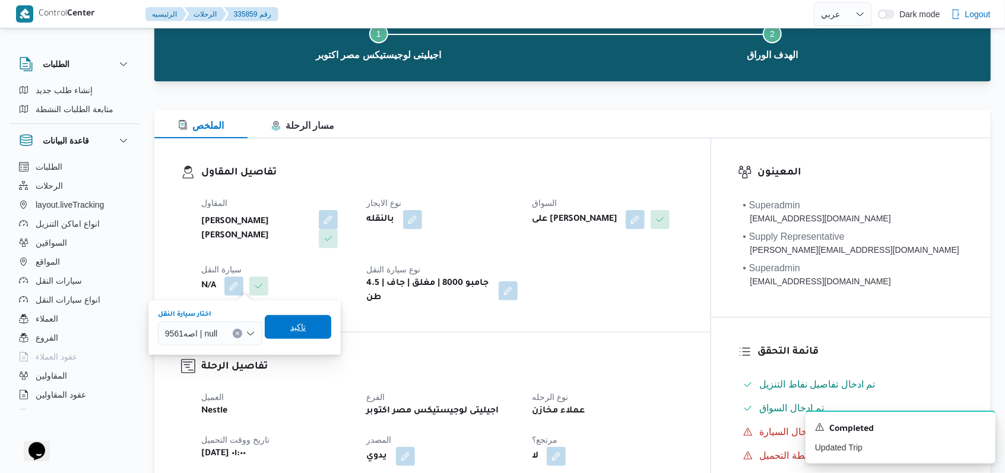
click at [305, 333] on span "تاكيد" at bounding box center [297, 327] width 15 height 14
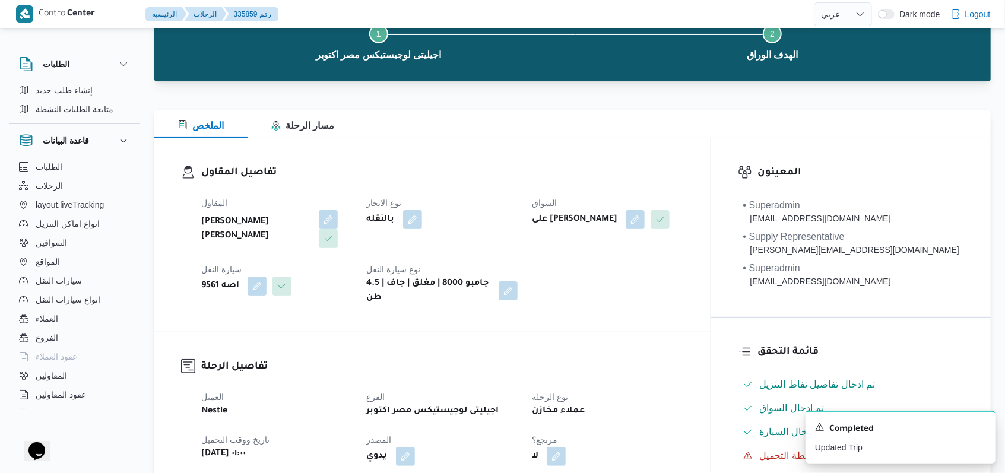
scroll to position [316, 0]
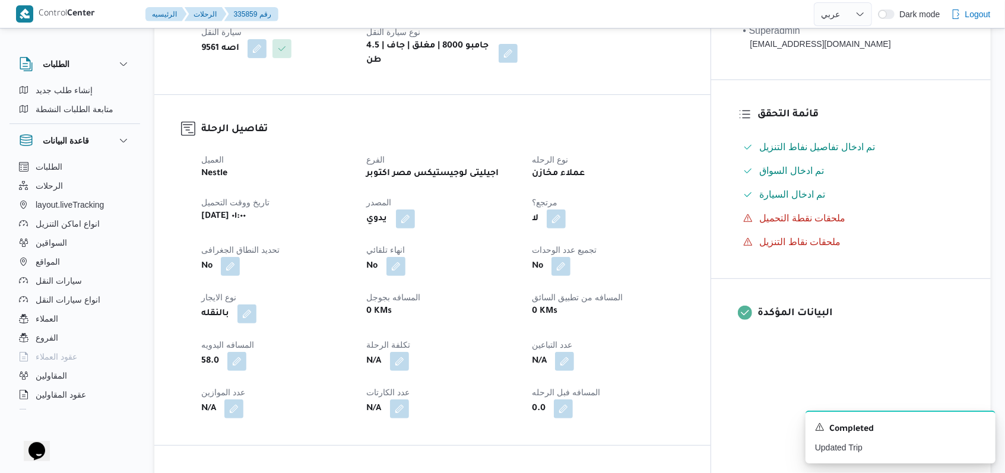
select select "ar"
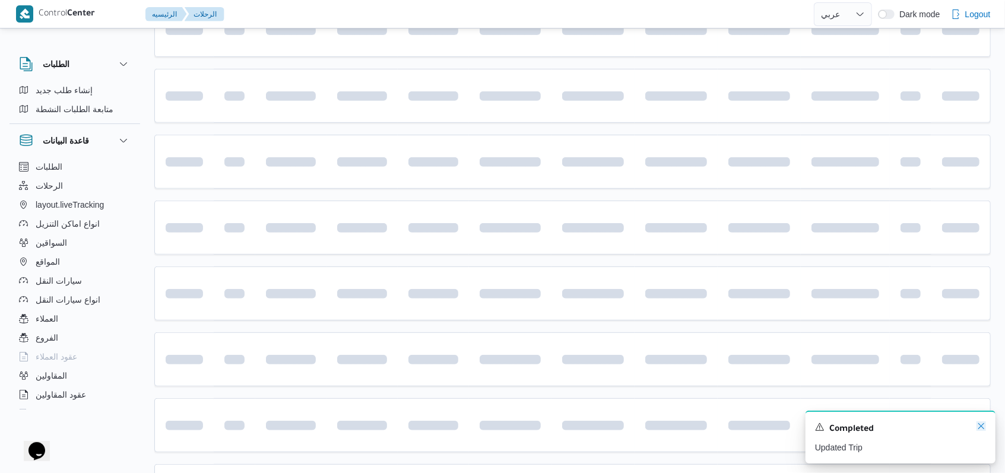
click at [980, 429] on icon "Dismiss toast" at bounding box center [982, 426] width 6 height 6
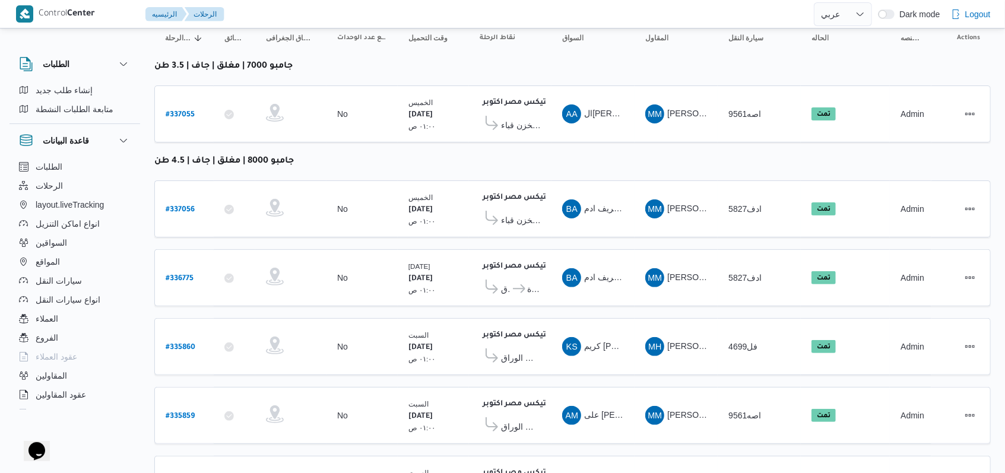
scroll to position [0, 0]
